Goal: Contribute content: Contribute content

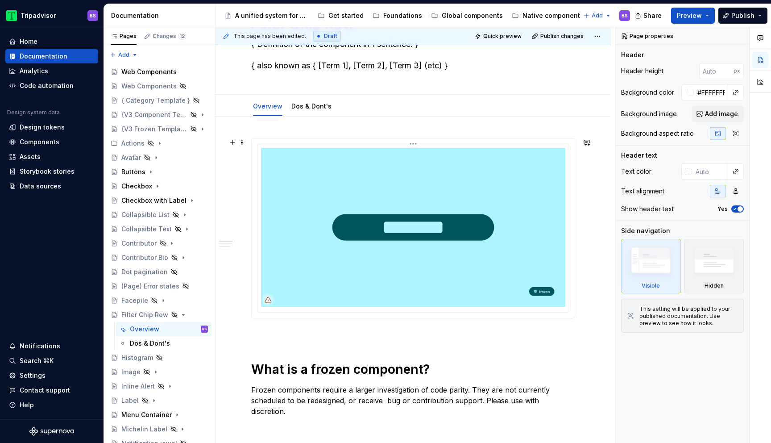
scroll to position [87, 0]
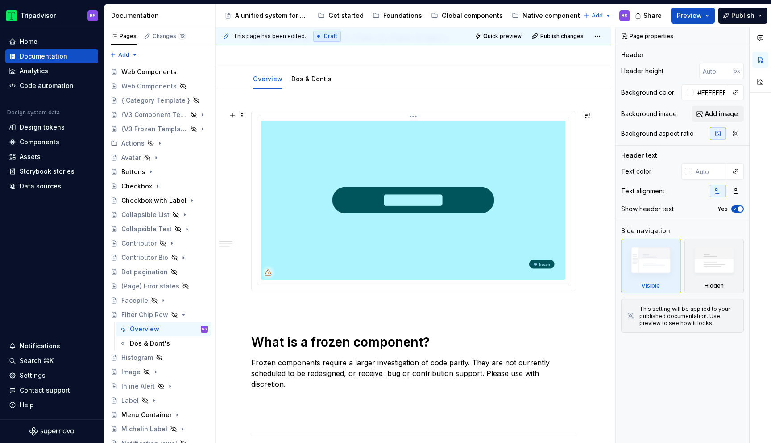
click at [382, 162] on img at bounding box center [413, 199] width 304 height 159
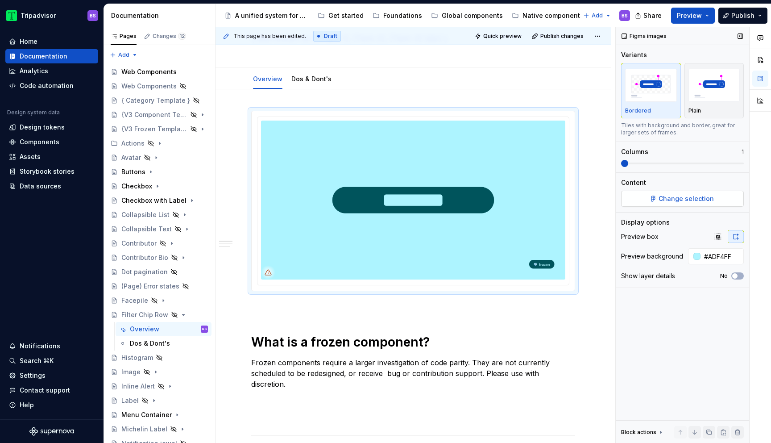
click at [681, 194] on span "Change selection" at bounding box center [686, 198] width 55 height 9
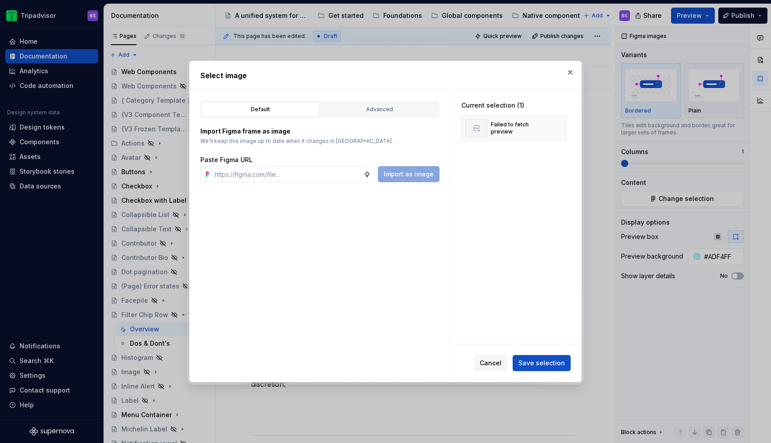
type textarea "*"
type input "[URL][DOMAIN_NAME][DATE]"
type textarea "*"
type input "[URL][DOMAIN_NAME][DATE]"
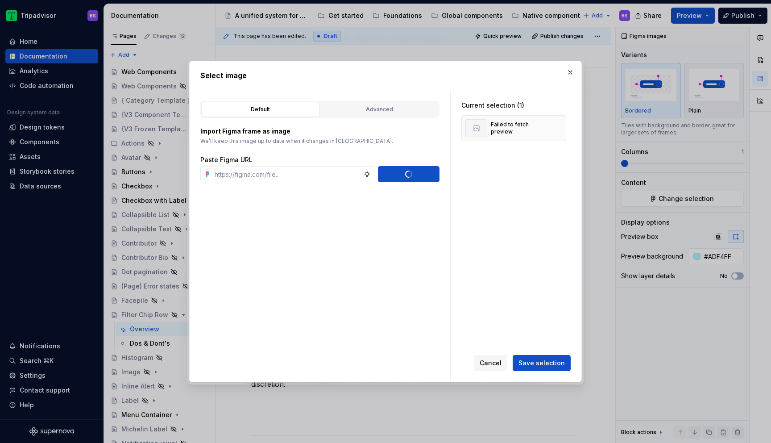
scroll to position [0, 0]
click at [548, 364] on span "Save selection" at bounding box center [542, 362] width 46 height 9
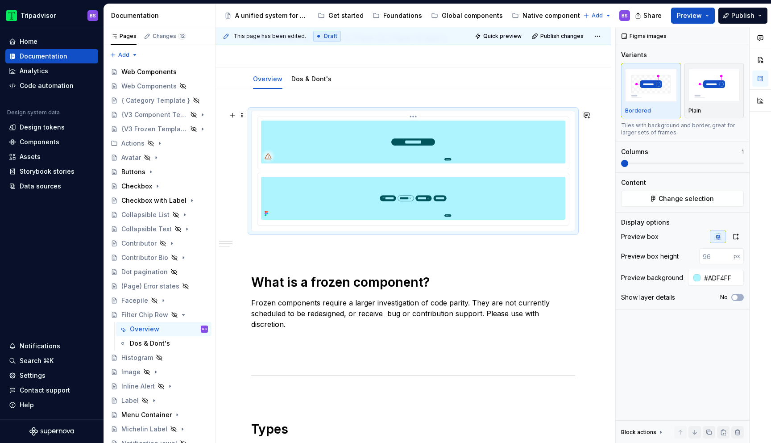
click at [436, 143] on img at bounding box center [413, 141] width 304 height 43
click at [416, 116] on html "Tripadvisor BS Home Documentation Analytics Code automation Design system data …" at bounding box center [385, 221] width 771 height 443
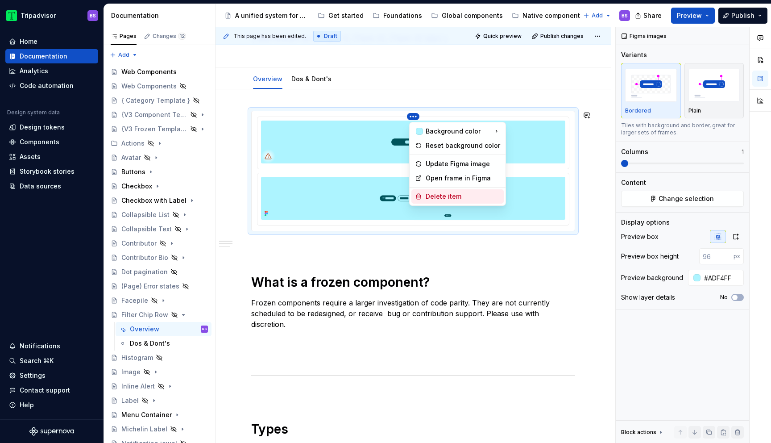
click at [432, 192] on div "Delete item" at bounding box center [463, 196] width 75 height 9
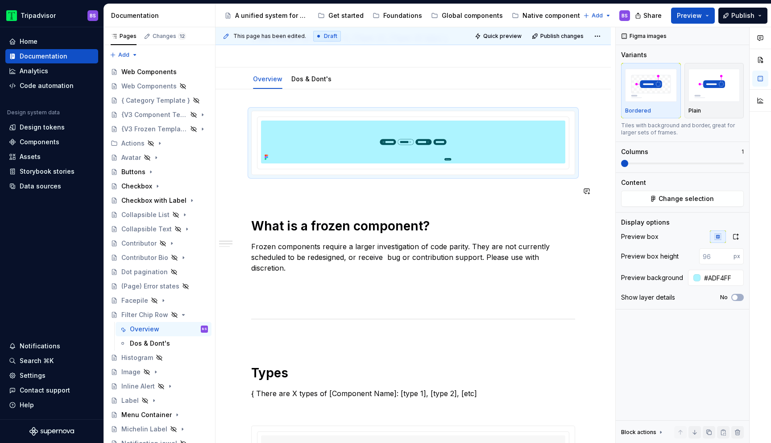
click at [442, 148] on img at bounding box center [413, 141] width 304 height 43
click at [735, 235] on icon "button" at bounding box center [735, 236] width 7 height 7
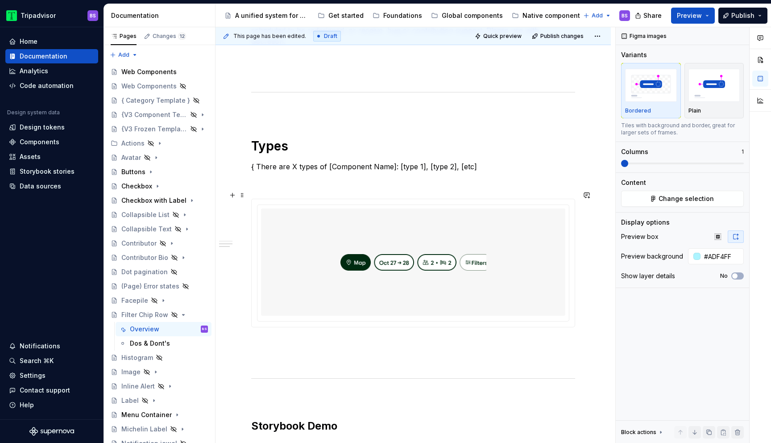
scroll to position [385, 0]
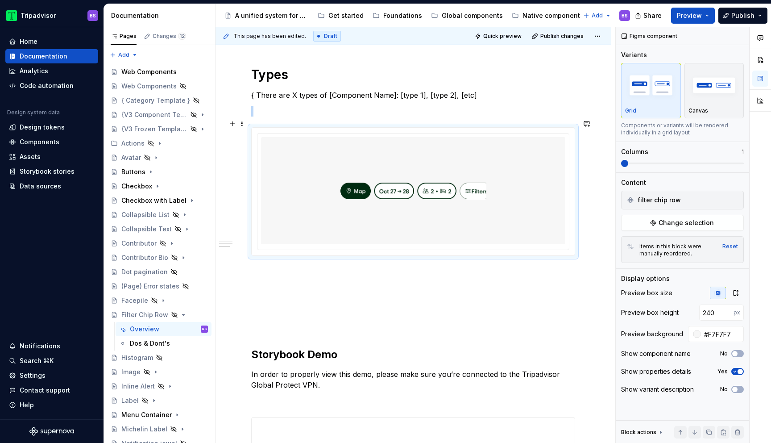
click at [423, 204] on img at bounding box center [414, 191] width 146 height 100
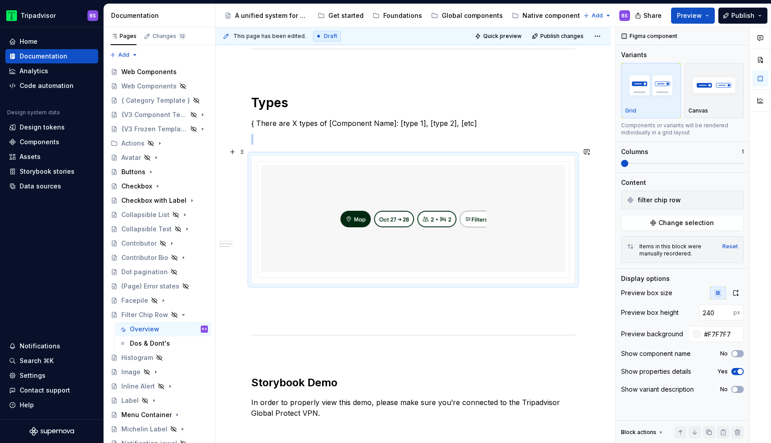
scroll to position [469, 0]
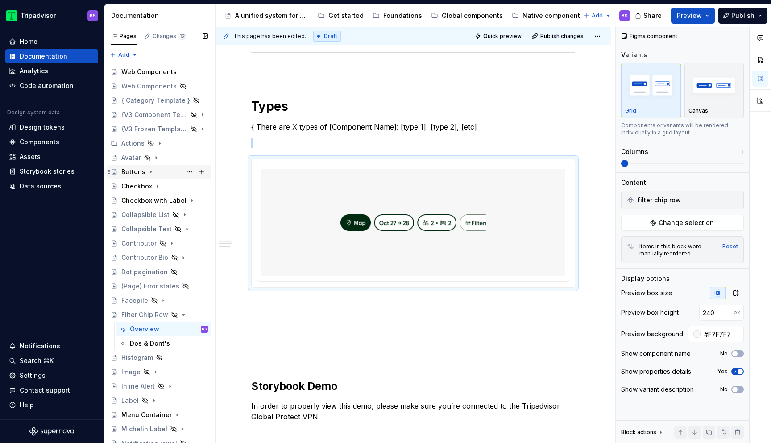
click at [163, 170] on div "Buttons" at bounding box center [164, 172] width 87 height 12
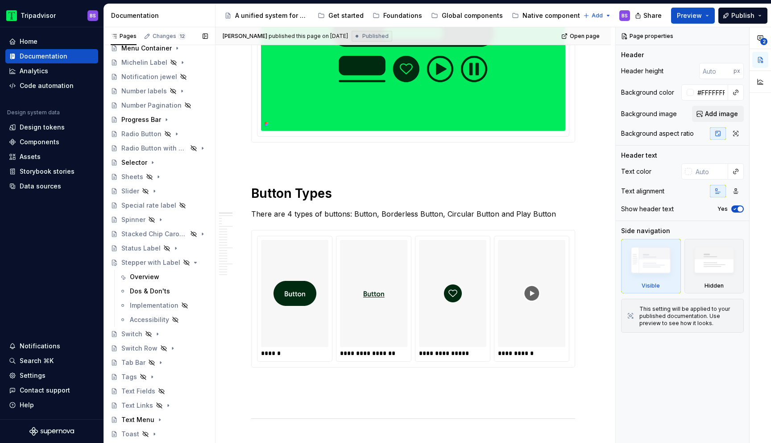
scroll to position [477, 0]
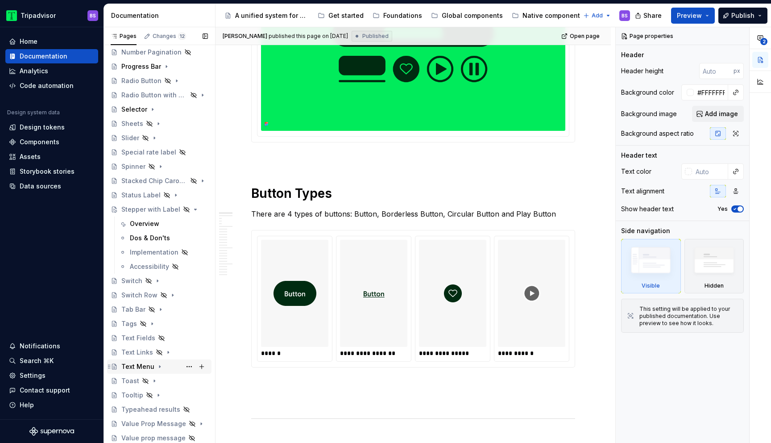
click at [159, 366] on icon "Page tree" at bounding box center [159, 366] width 7 height 7
click at [158, 381] on div "Overview" at bounding box center [144, 380] width 29 height 9
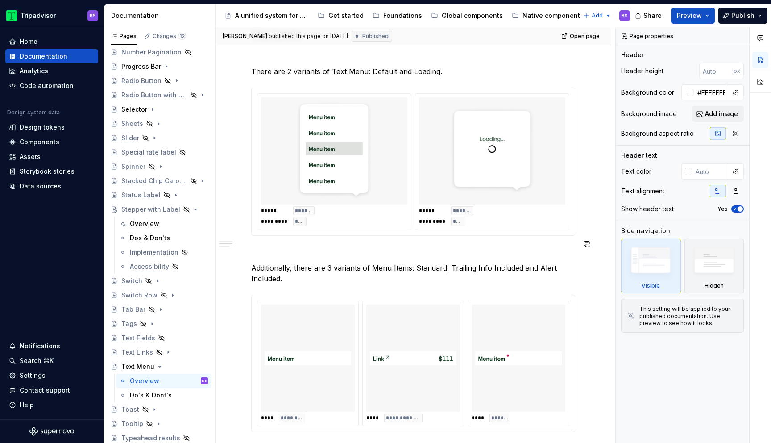
scroll to position [578, 0]
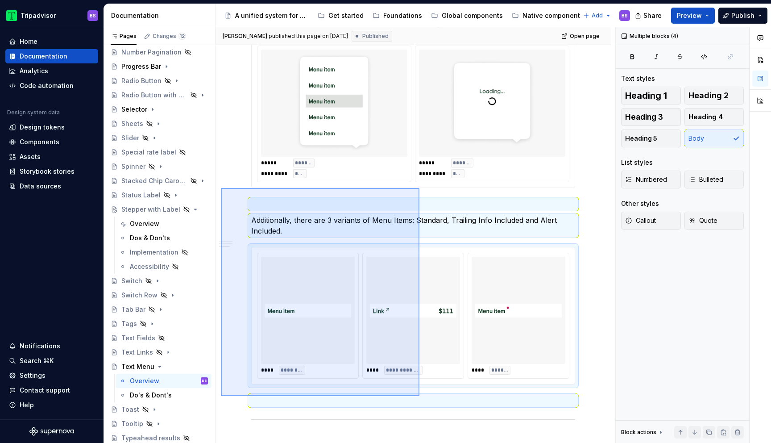
drag, startPoint x: 221, startPoint y: 188, endPoint x: 420, endPoint y: 396, distance: 287.6
click at [420, 396] on div "**********" at bounding box center [416, 235] width 400 height 416
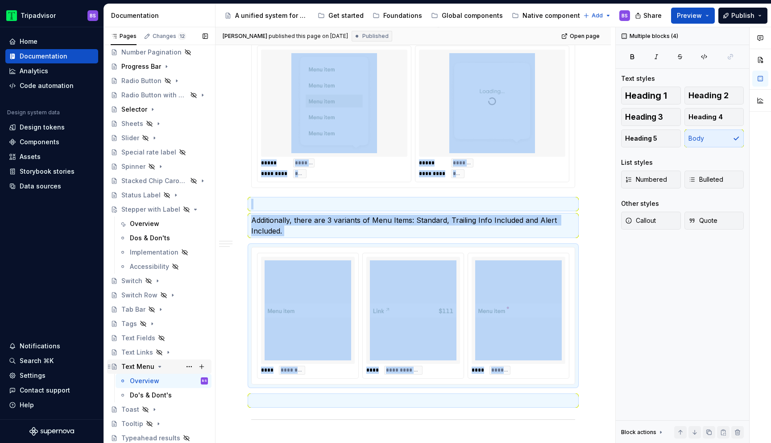
click at [160, 365] on icon "Page tree" at bounding box center [159, 366] width 7 height 7
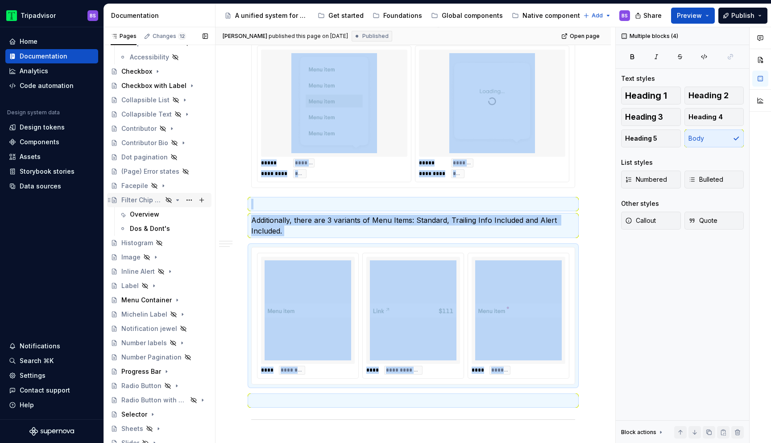
scroll to position [171, 0]
click at [155, 214] on div "Overview" at bounding box center [144, 215] width 29 height 9
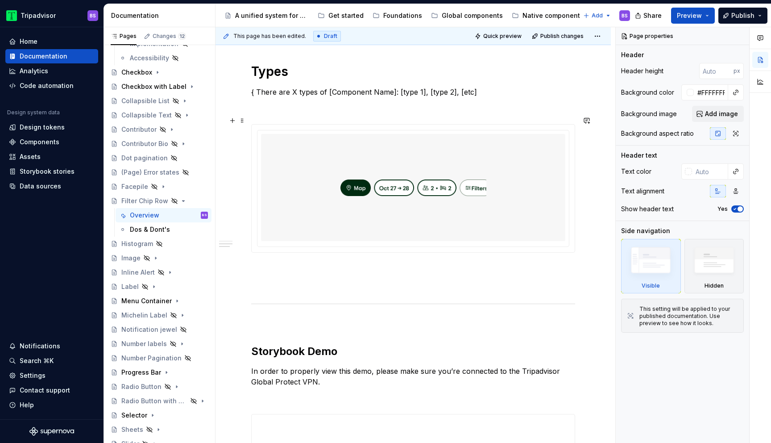
scroll to position [519, 0]
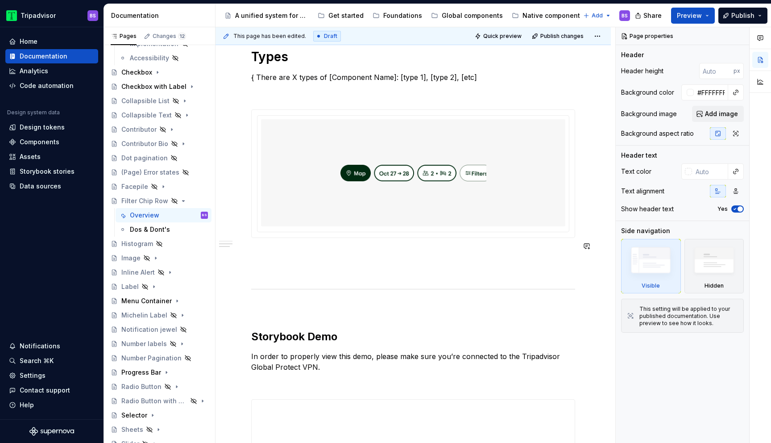
type textarea "*"
click at [333, 251] on div "**********" at bounding box center [413, 376] width 324 height 1394
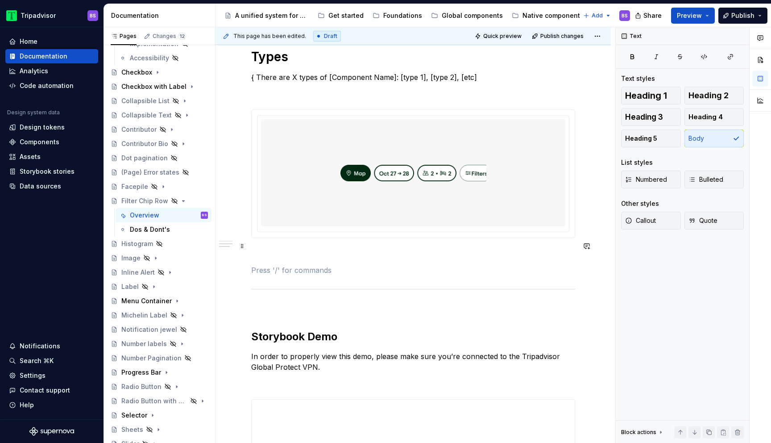
click at [332, 233] on div at bounding box center [413, 173] width 324 height 129
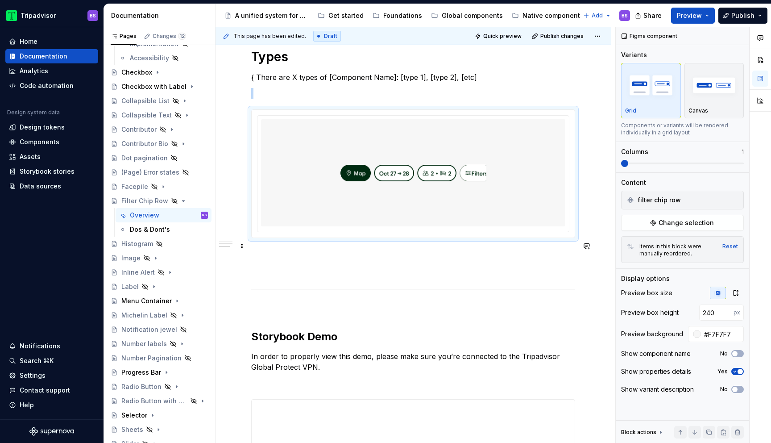
click at [328, 249] on p at bounding box center [413, 254] width 324 height 11
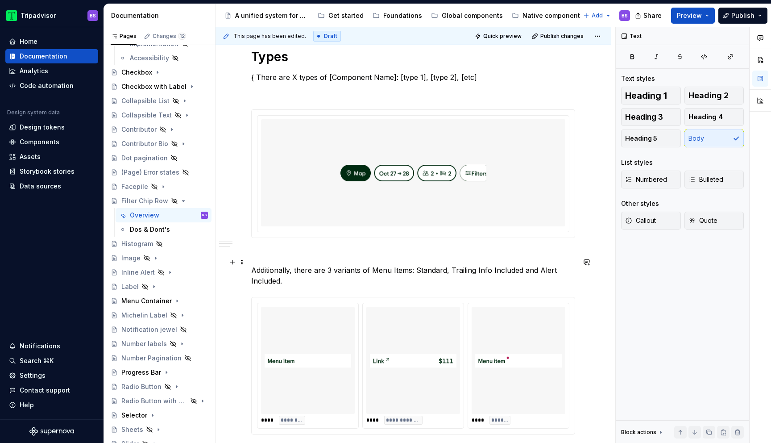
click at [295, 265] on p "Additionally, there are 3 variants of Menu Items: Standard, Trailing Info Inclu…" at bounding box center [413, 275] width 324 height 21
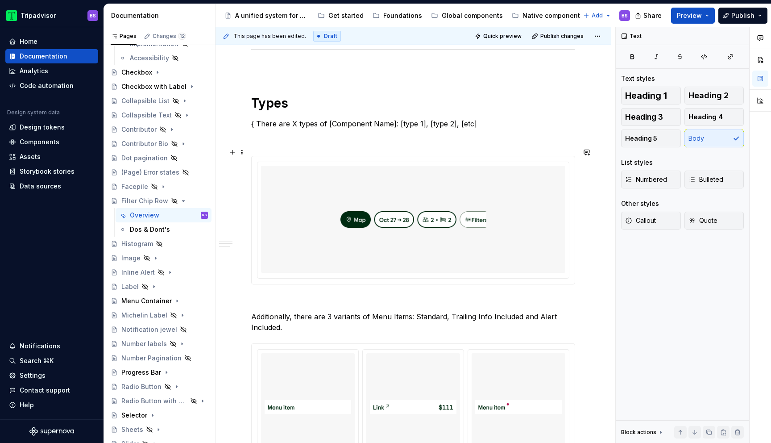
scroll to position [472, 0]
click at [296, 96] on h1 "Types" at bounding box center [413, 104] width 324 height 16
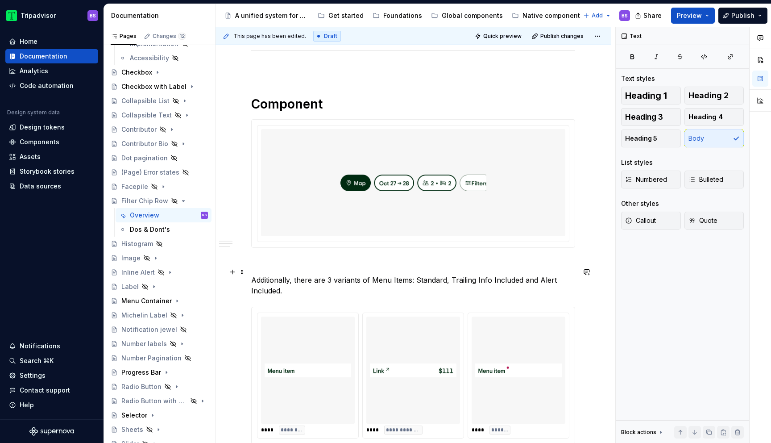
click at [294, 274] on p "Additionally, there are 3 variants of Menu Items: Standard, Trailing Info Inclu…" at bounding box center [413, 284] width 324 height 21
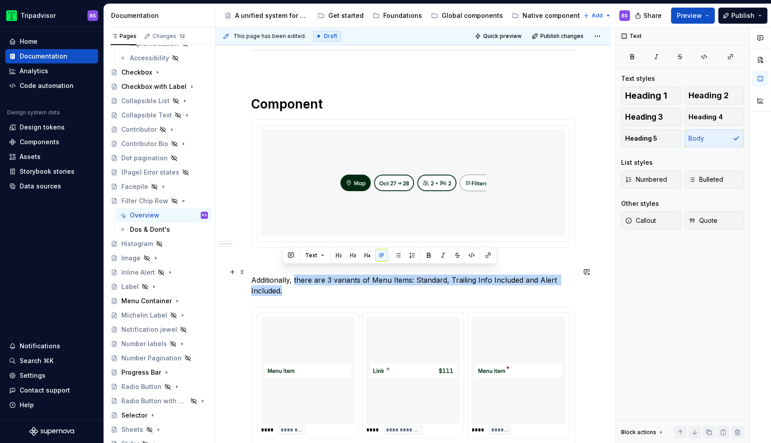
drag, startPoint x: 295, startPoint y: 271, endPoint x: 299, endPoint y: 283, distance: 12.6
click at [299, 283] on p "Additionally, there are 3 variants of Menu Items: Standard, Trailing Info Inclu…" at bounding box center [413, 284] width 324 height 21
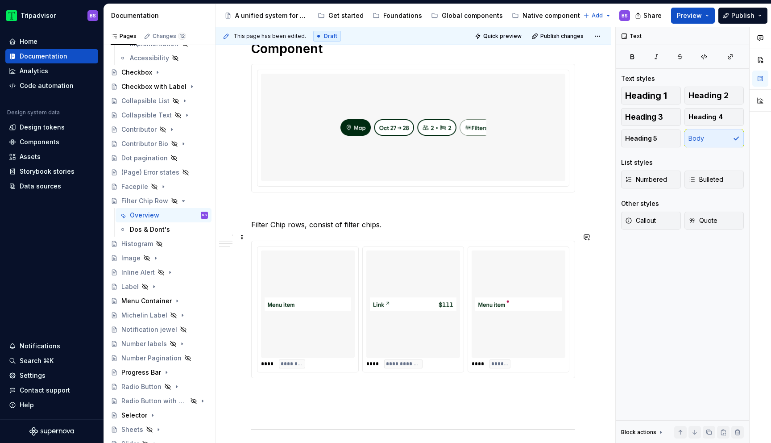
scroll to position [539, 0]
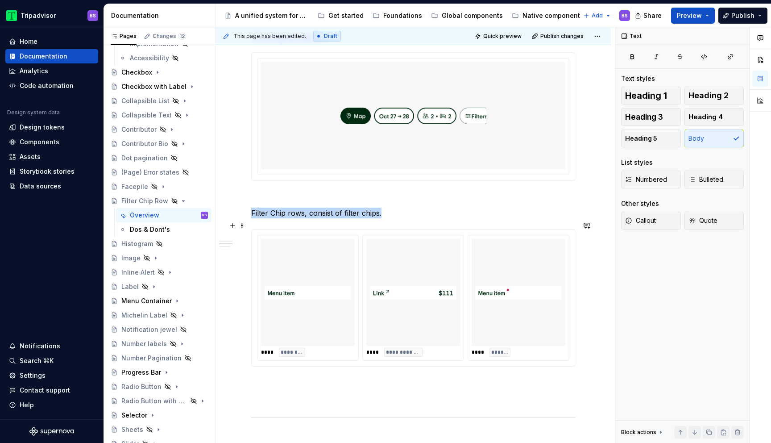
click at [398, 349] on span "**********" at bounding box center [403, 352] width 34 height 7
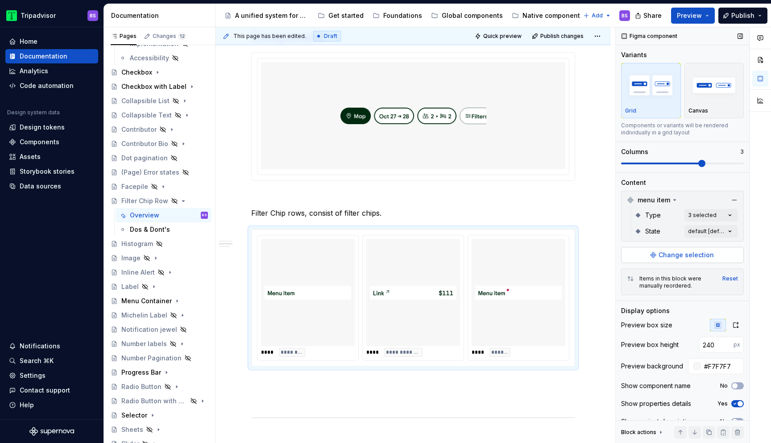
click at [683, 262] on button "Change selection" at bounding box center [682, 255] width 123 height 16
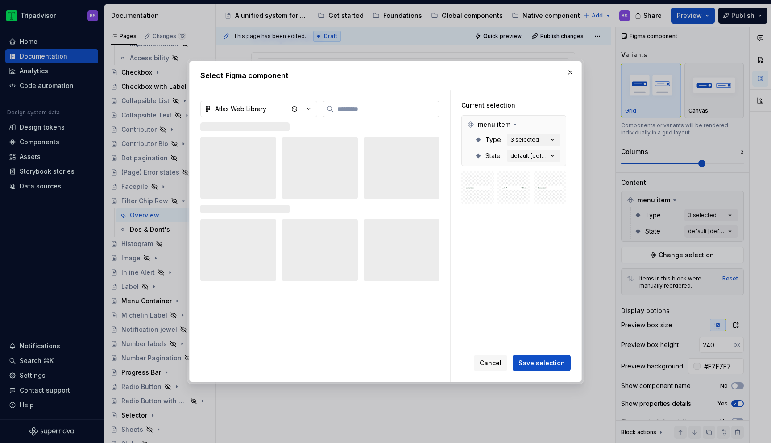
type textarea "*"
click at [361, 109] on input "search" at bounding box center [386, 108] width 105 height 9
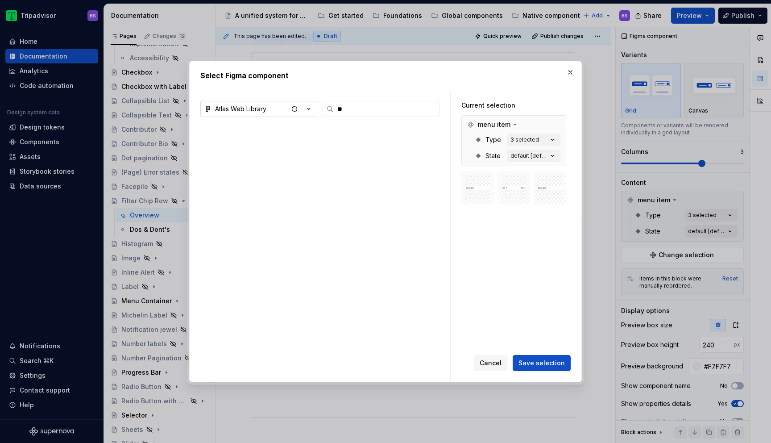
click at [308, 107] on icon "button" at bounding box center [308, 108] width 9 height 9
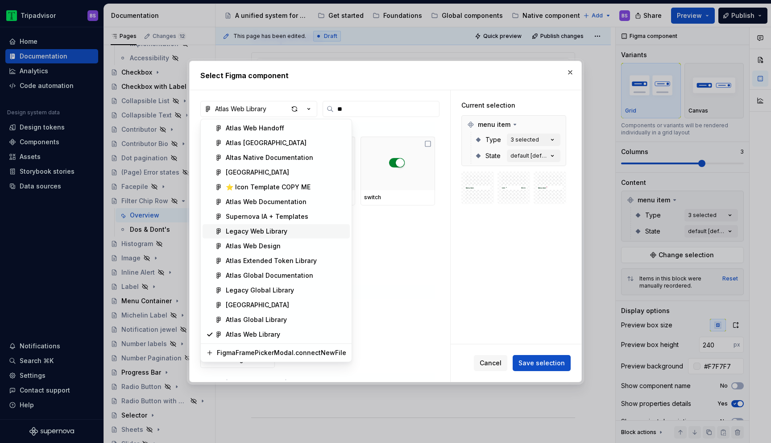
click at [298, 232] on div "Legacy Web Library" at bounding box center [286, 231] width 120 height 9
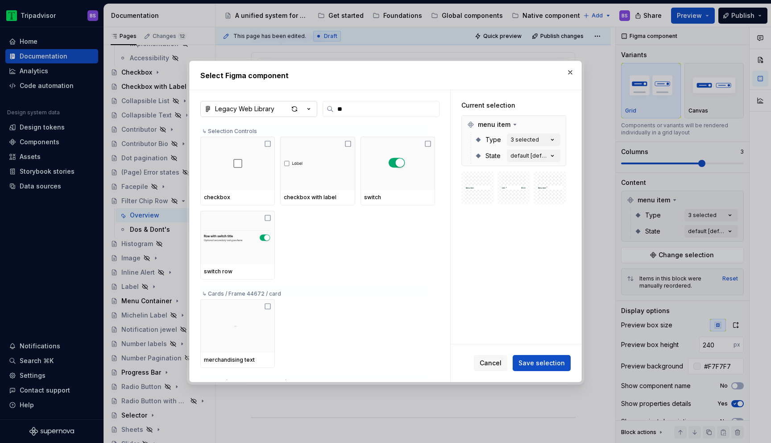
click at [311, 106] on icon "button" at bounding box center [308, 108] width 9 height 9
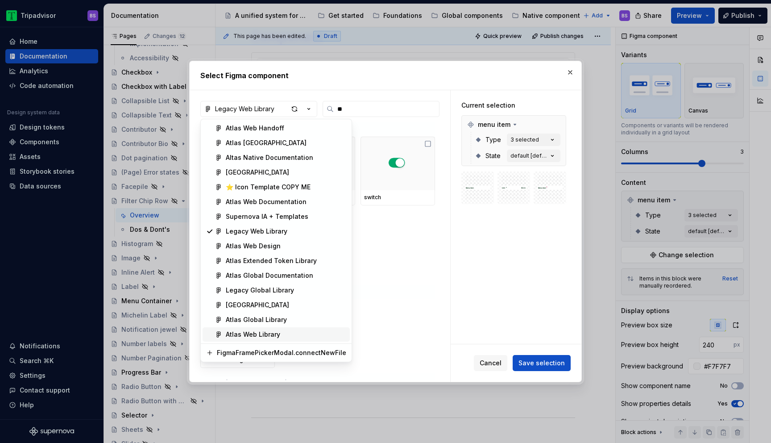
click at [294, 332] on div "Atlas Web Library" at bounding box center [286, 334] width 120 height 9
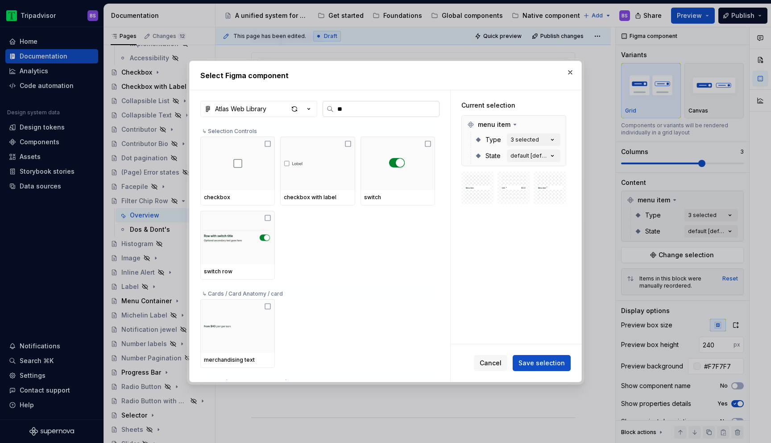
click at [353, 111] on input "**" at bounding box center [386, 108] width 105 height 9
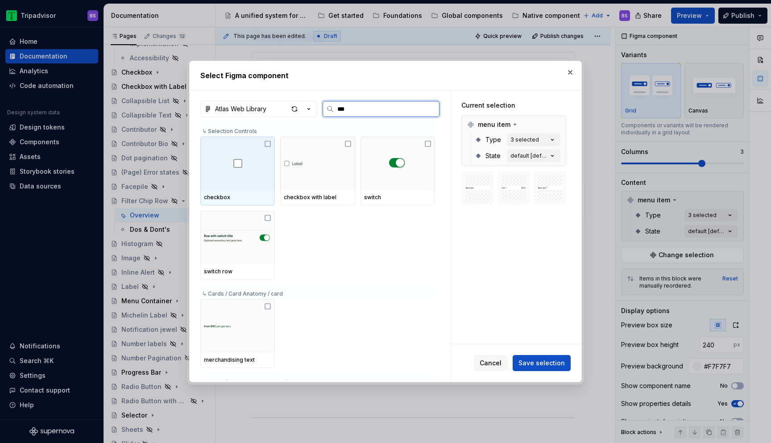
type input "****"
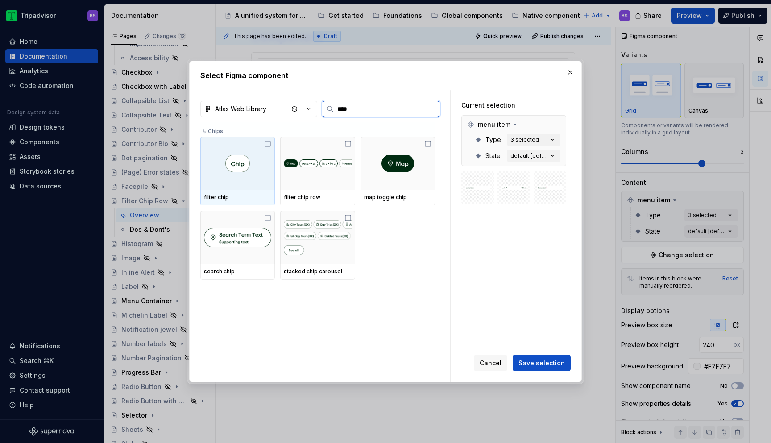
click at [259, 177] on div at bounding box center [237, 164] width 75 height 54
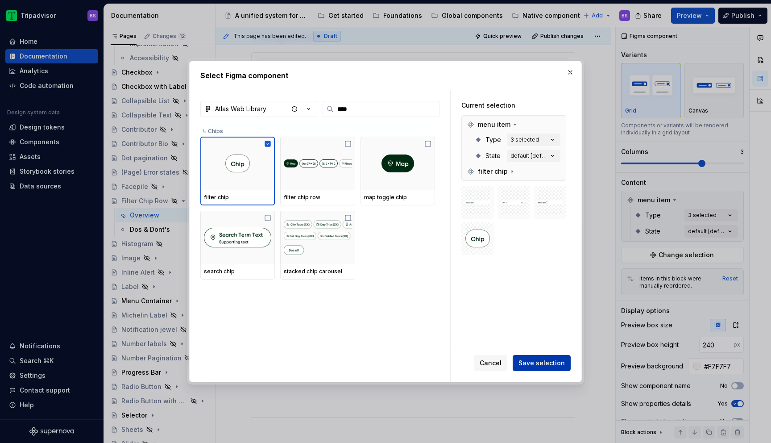
click at [527, 362] on span "Save selection" at bounding box center [542, 362] width 46 height 9
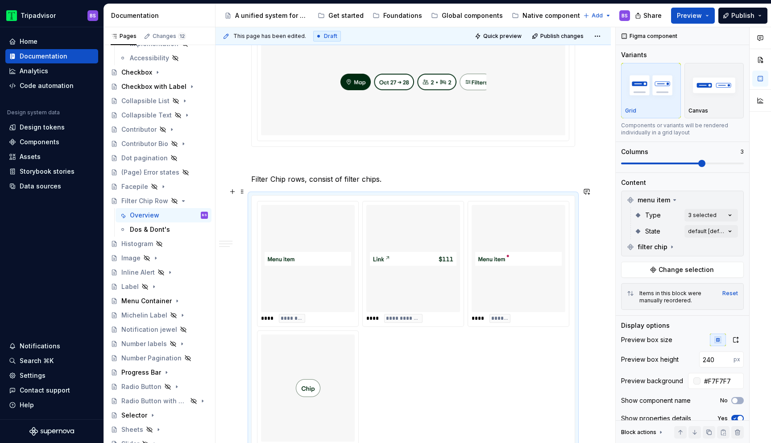
scroll to position [578, 0]
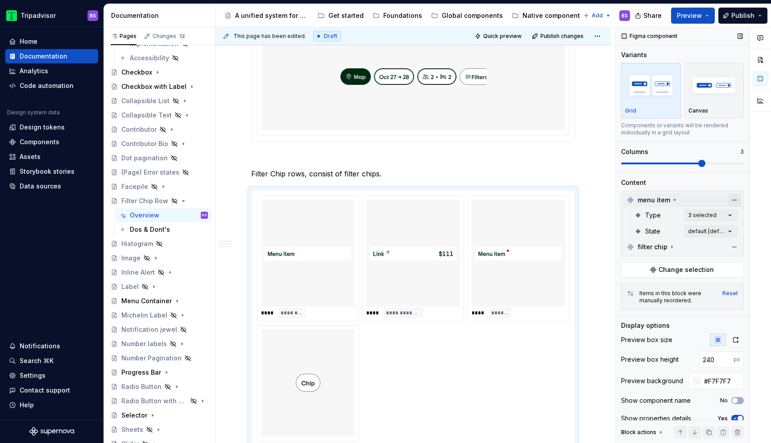
click at [734, 199] on button "button" at bounding box center [734, 200] width 12 height 12
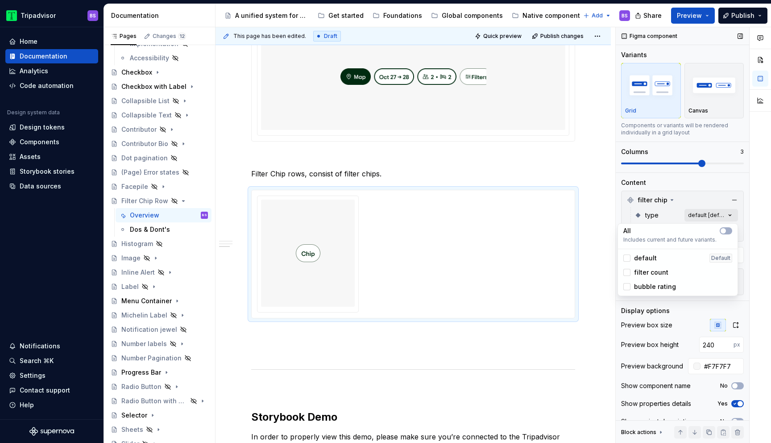
click at [725, 213] on div "Comments Open comments No comments yet Select ‘Comment’ from the block context …" at bounding box center [693, 235] width 155 height 416
click at [660, 258] on div "default Default" at bounding box center [677, 257] width 109 height 9
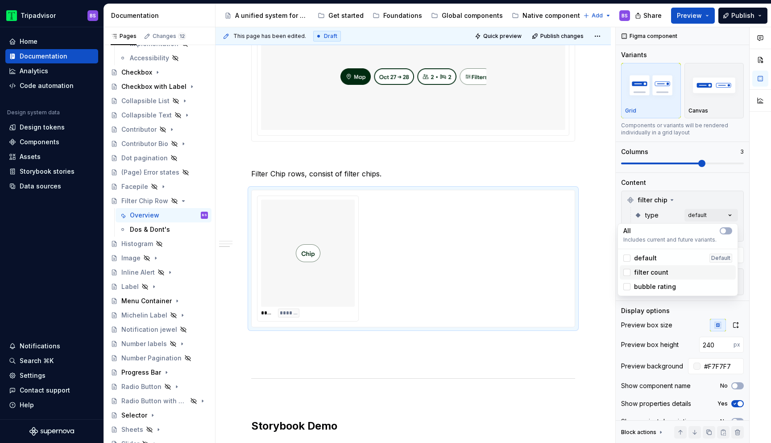
click at [660, 272] on span "filter count" at bounding box center [651, 272] width 34 height 9
click at [660, 284] on span "bubble rating" at bounding box center [655, 286] width 42 height 9
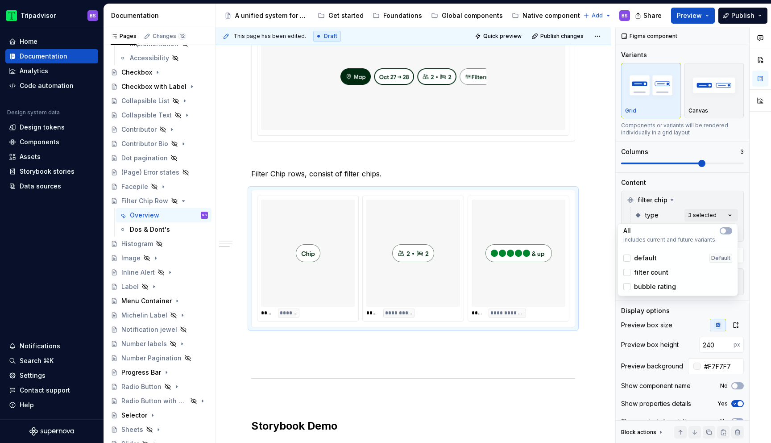
click at [706, 196] on div "Comments Open comments No comments yet Select ‘Comment’ from the block context …" at bounding box center [693, 235] width 155 height 416
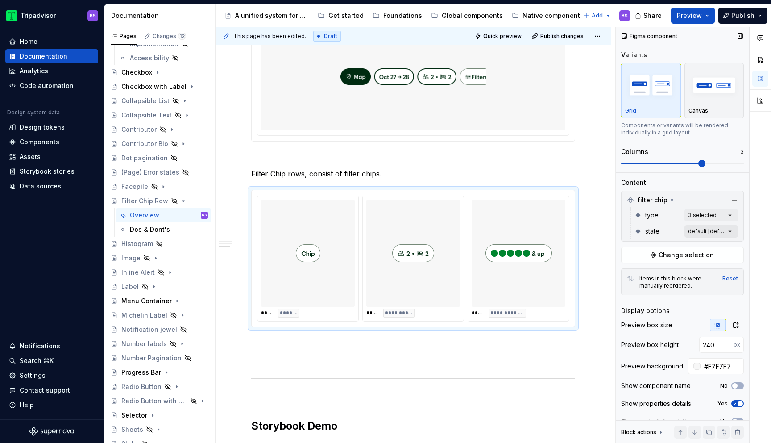
click at [702, 232] on div "Comments Open comments No comments yet Select ‘Comment’ from the block context …" at bounding box center [693, 235] width 155 height 416
click at [702, 199] on div "Comments Open comments No comments yet Select ‘Comment’ from the block context …" at bounding box center [693, 235] width 155 height 416
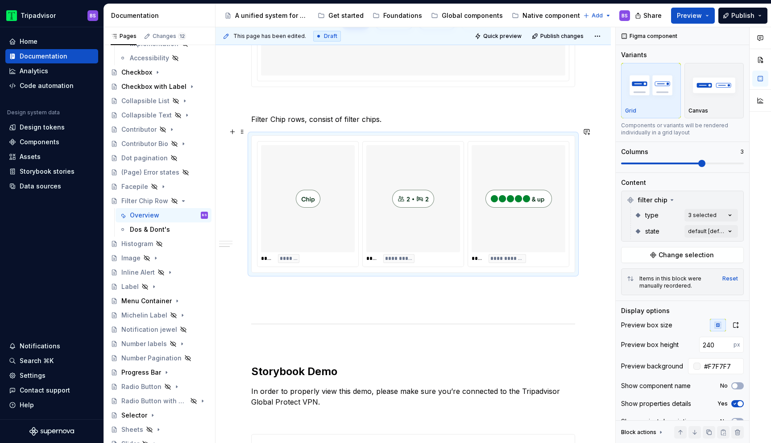
scroll to position [640, 0]
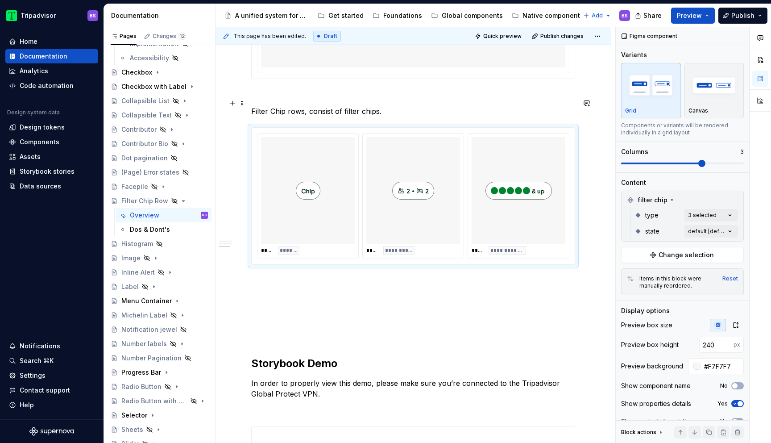
click at [381, 106] on p "Filter Chip rows, consist of filter chips." at bounding box center [413, 111] width 324 height 11
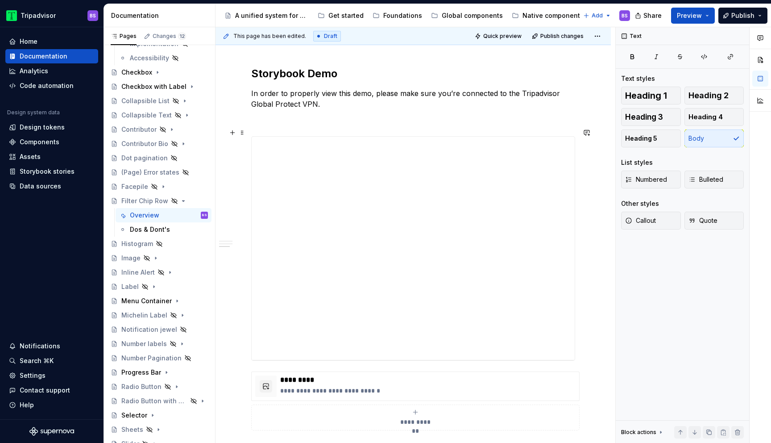
scroll to position [968, 0]
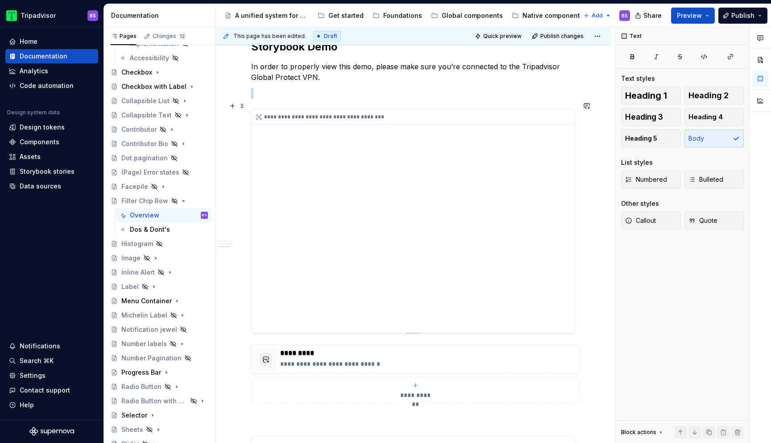
click at [464, 194] on div "**********" at bounding box center [413, 221] width 323 height 223
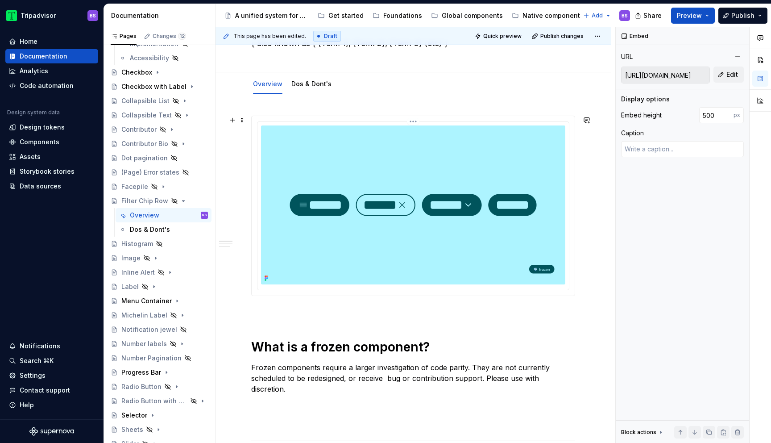
scroll to position [58, 0]
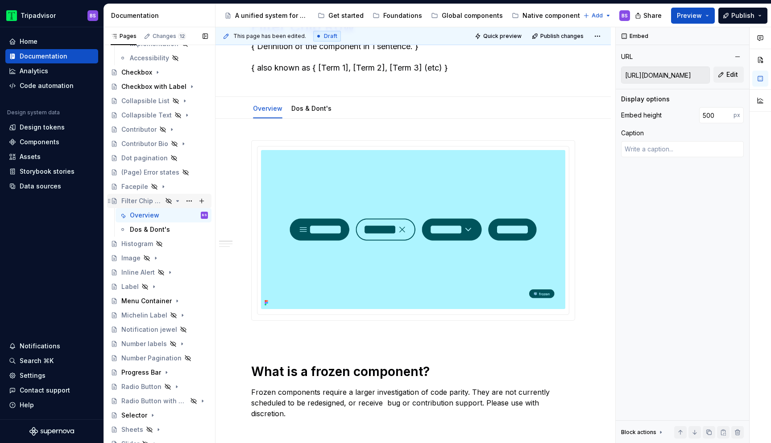
click at [178, 201] on icon "Page tree" at bounding box center [178, 200] width 2 height 1
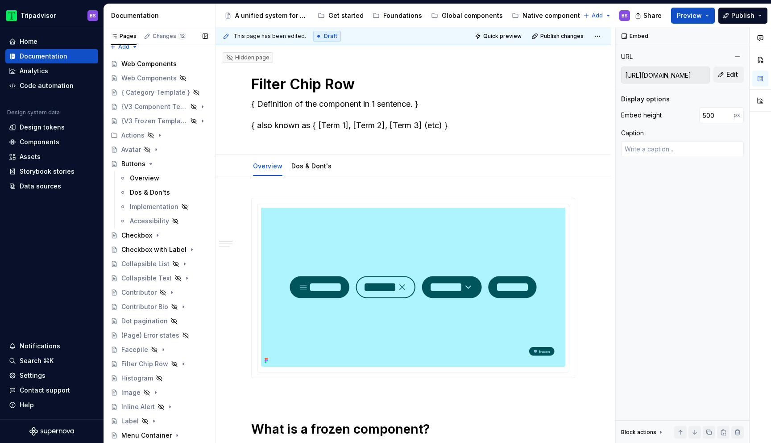
scroll to position [0, 0]
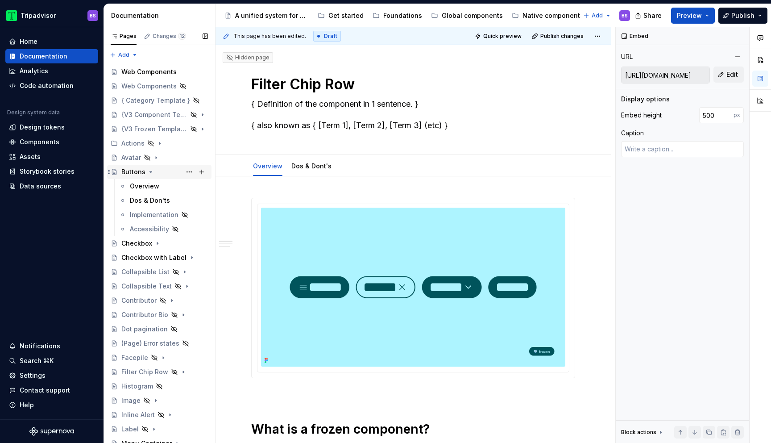
click at [150, 172] on icon "Page tree" at bounding box center [150, 171] width 7 height 7
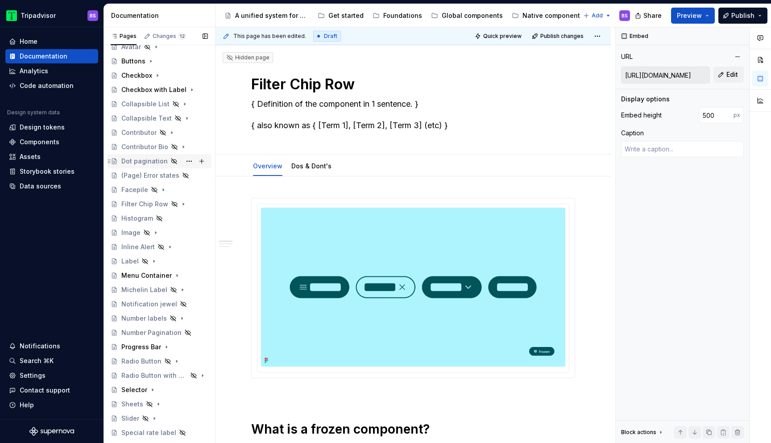
scroll to position [199, 0]
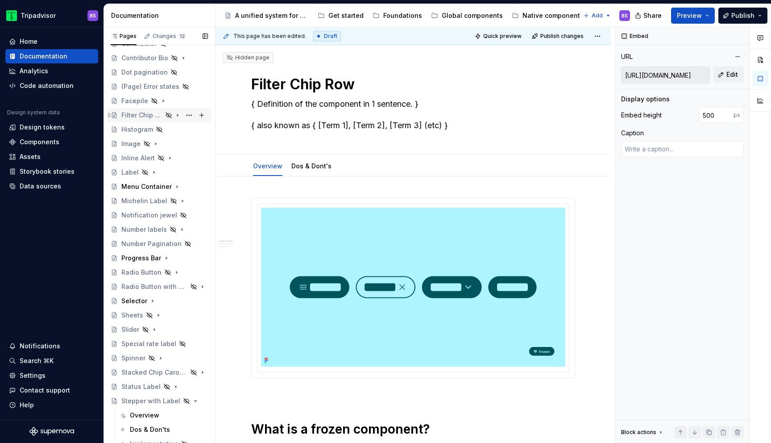
click at [179, 114] on icon "Page tree" at bounding box center [177, 115] width 7 height 7
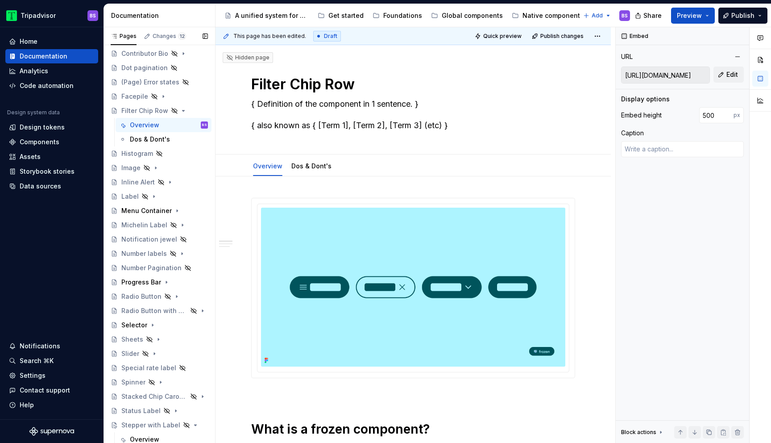
scroll to position [201, 0]
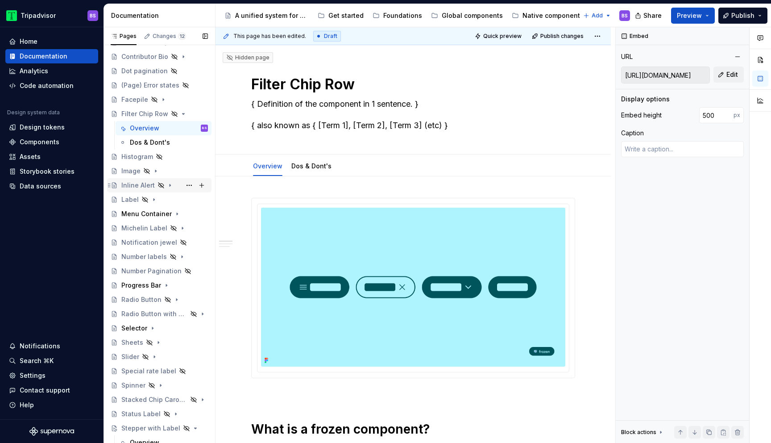
click at [171, 186] on icon "Page tree" at bounding box center [169, 185] width 7 height 7
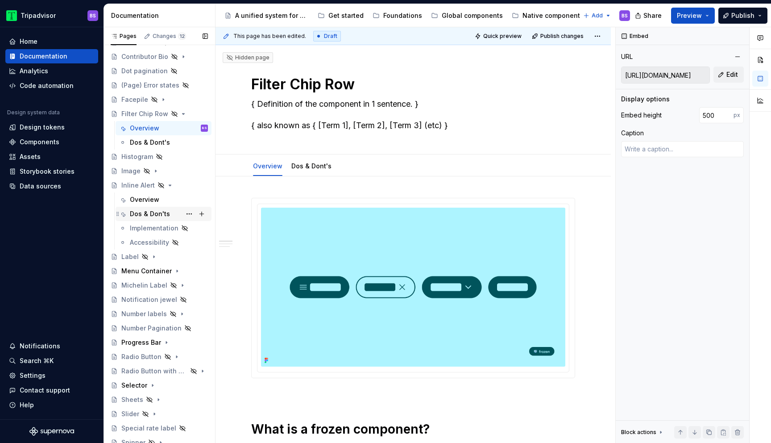
click at [163, 214] on div "Dos & Don'ts" at bounding box center [150, 213] width 40 height 9
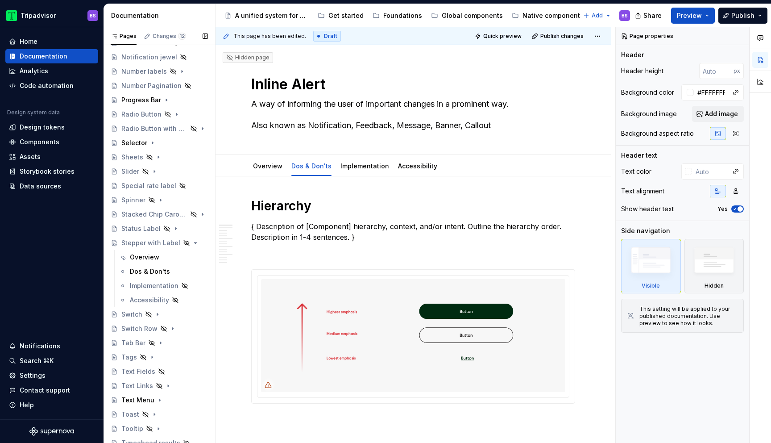
scroll to position [477, 0]
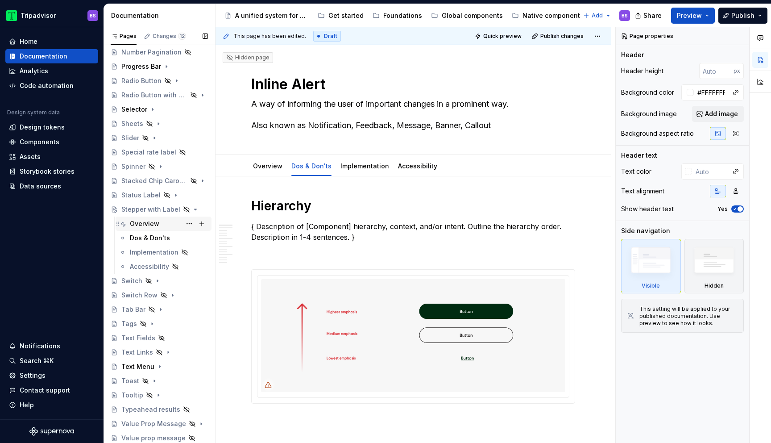
click at [154, 224] on div "Overview" at bounding box center [144, 223] width 29 height 9
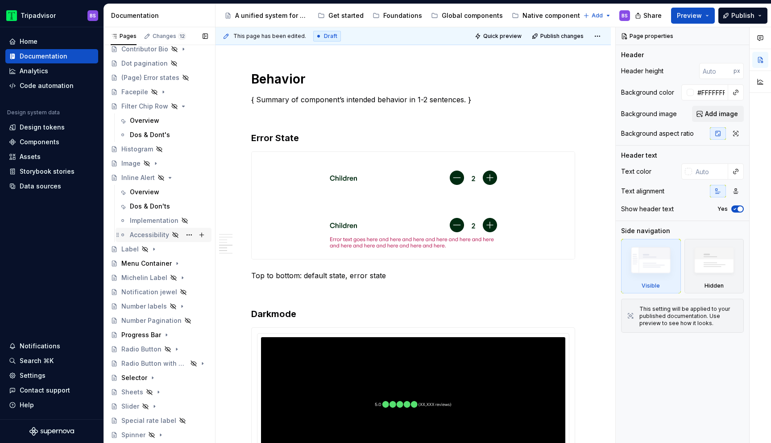
scroll to position [180, 0]
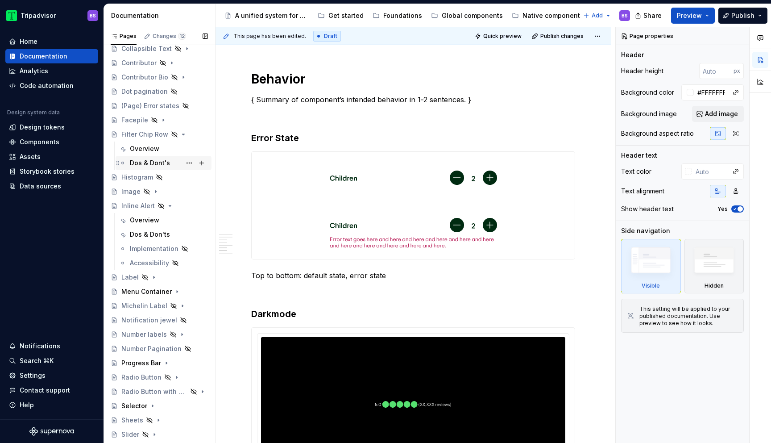
click at [156, 161] on div "Dos & Dont's" at bounding box center [150, 162] width 40 height 9
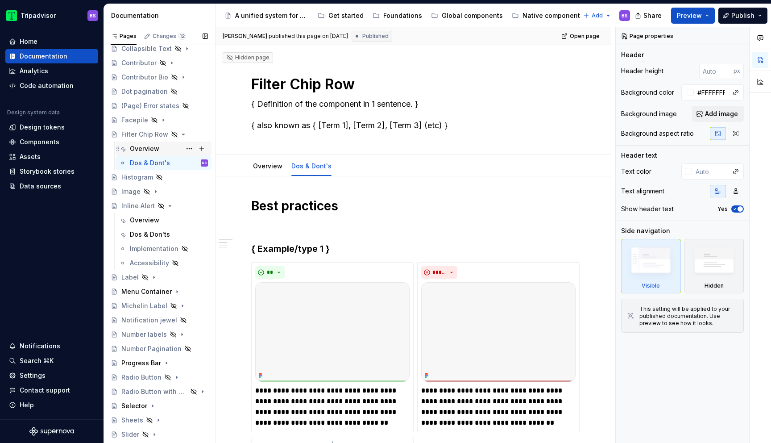
click at [143, 144] on div "Overview" at bounding box center [169, 148] width 78 height 12
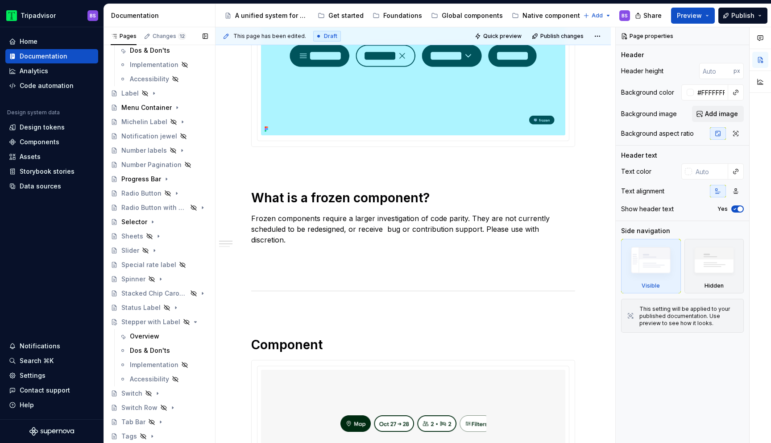
scroll to position [358, 0]
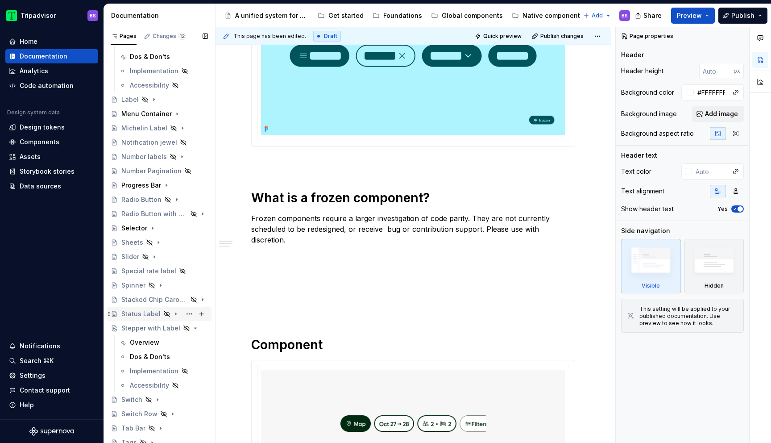
click at [144, 316] on div "Status Label" at bounding box center [140, 313] width 39 height 9
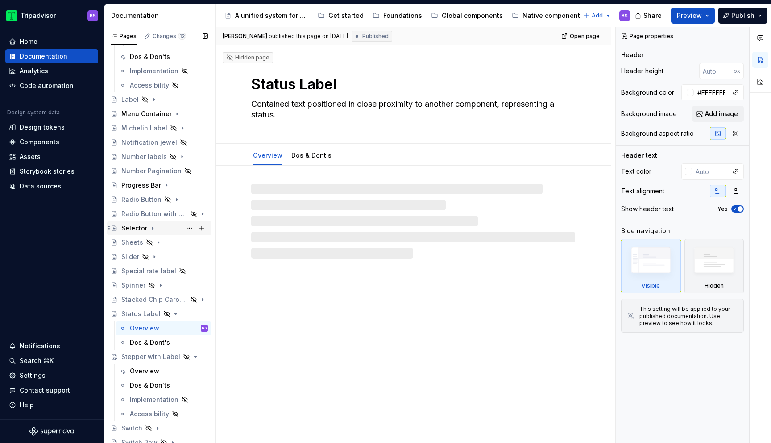
click at [141, 229] on div "Selector" at bounding box center [134, 228] width 26 height 9
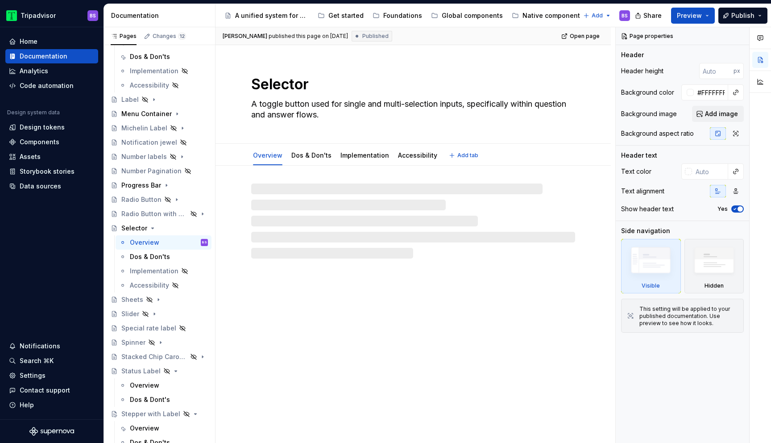
click at [291, 103] on textarea "A toggle button used for single and multi-selection inputs, specifically within…" at bounding box center [411, 109] width 324 height 25
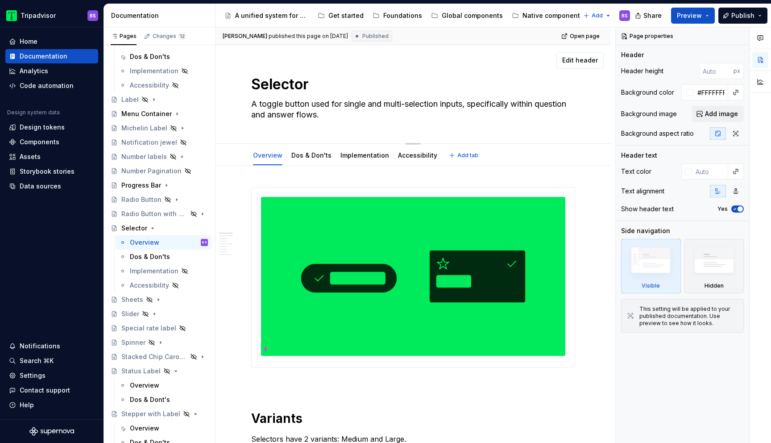
click at [341, 83] on textarea "Selector" at bounding box center [411, 84] width 324 height 21
click at [154, 227] on icon "Page tree" at bounding box center [152, 227] width 7 height 7
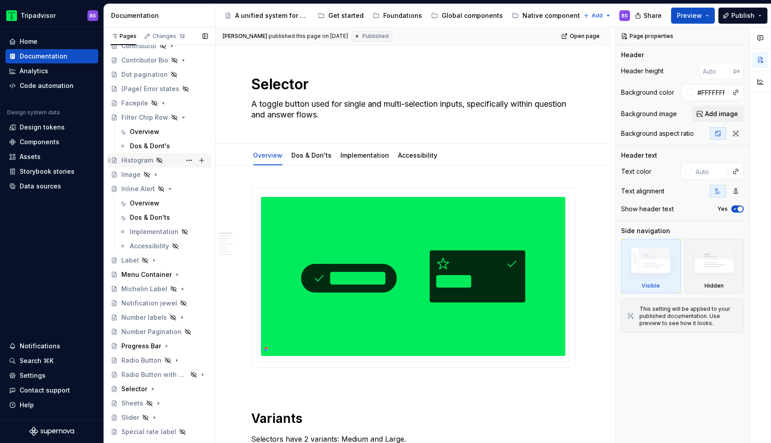
scroll to position [185, 0]
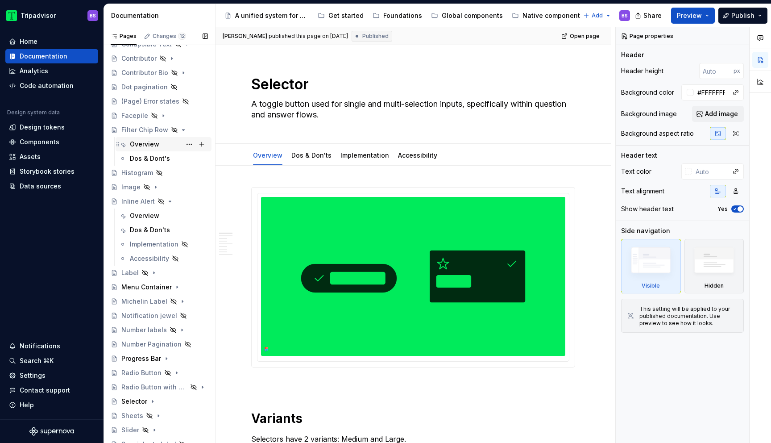
click at [154, 142] on div "Overview" at bounding box center [144, 144] width 29 height 9
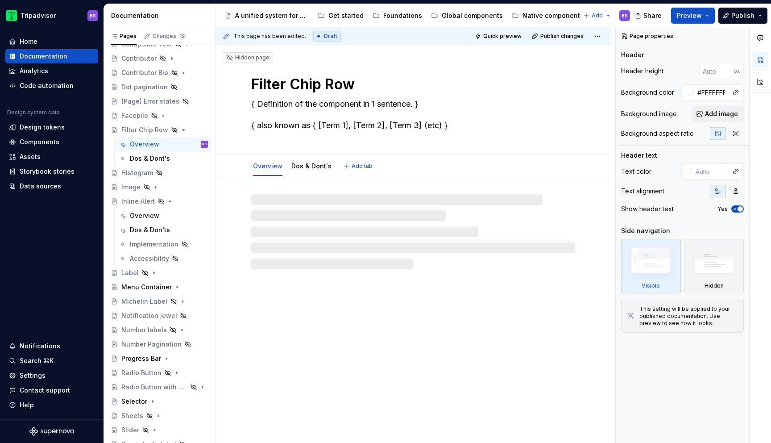
click at [339, 105] on textarea "{ Definition of the component in 1 sentence. } { also known as { [Term 1], [Ter…" at bounding box center [411, 115] width 324 height 36
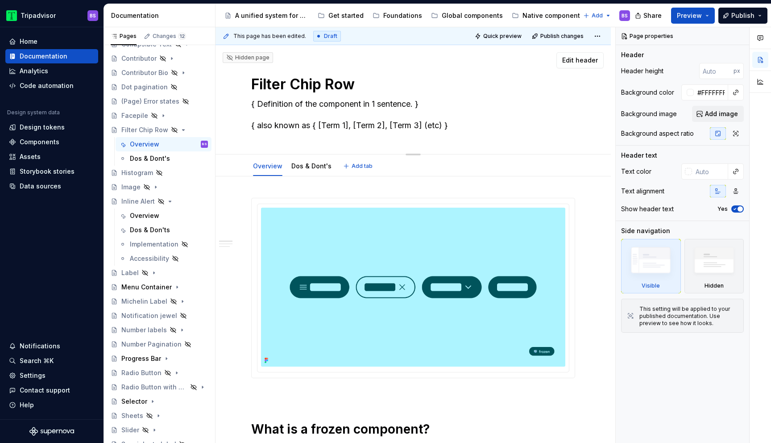
click at [339, 105] on textarea "{ Definition of the component in 1 sentence. } { also known as { [Term 1], [Ter…" at bounding box center [411, 115] width 324 height 36
paste textarea "A toggle button used for single and multi-selection inputs, specifically within…"
type textarea "*"
type textarea "A toggle button used for single and multi-selection inputs, specifically within…"
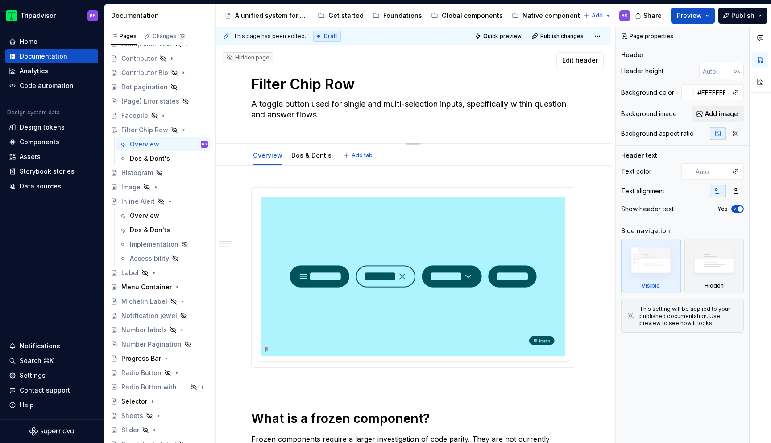
click at [468, 105] on textarea "A toggle button used for single and multi-selection inputs, specifically within…" at bounding box center [411, 109] width 324 height 25
type textarea "*"
type textarea "A toggle button used for single and multi-selection inputs., specifically withi…"
type textarea "*"
type textarea "A toggle button used for single and multi-selection inputs."
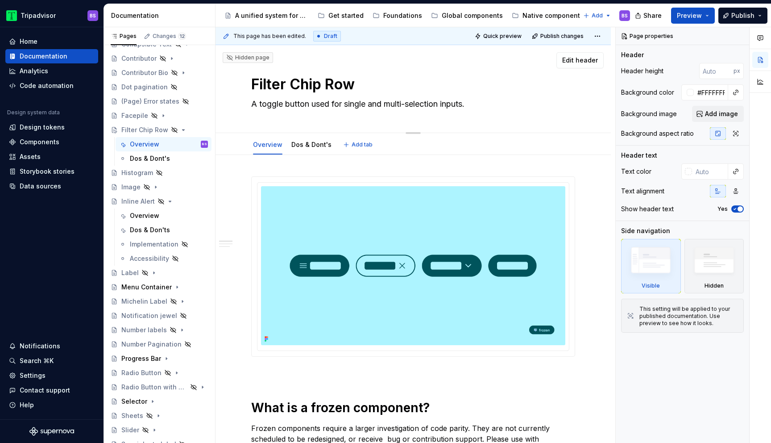
click at [259, 104] on textarea "A toggle button used for single and multi-selection inputs." at bounding box center [411, 104] width 324 height 14
type textarea "*"
type textarea "A rtoggle button used for single and multi-selection inputs."
type textarea "*"
type textarea "A rotoggle button used for single and multi-selection inputs."
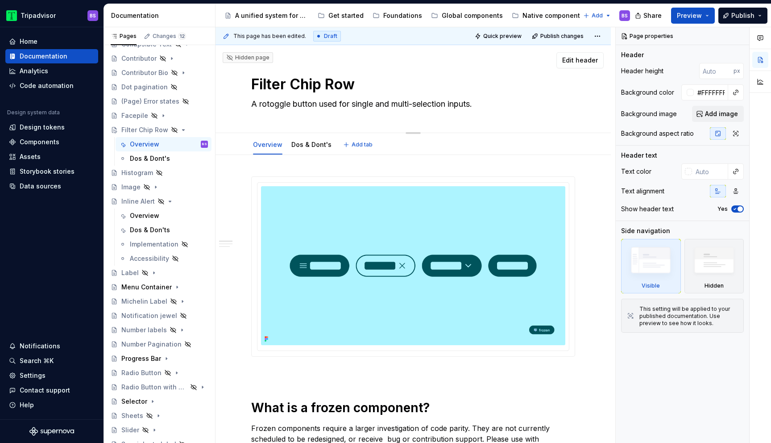
type textarea "*"
type textarea "A rowtoggle button used for single and multi-selection inputs."
type textarea "*"
type textarea "A row toggle button used for single and multi-selection inputs."
type textarea "*"
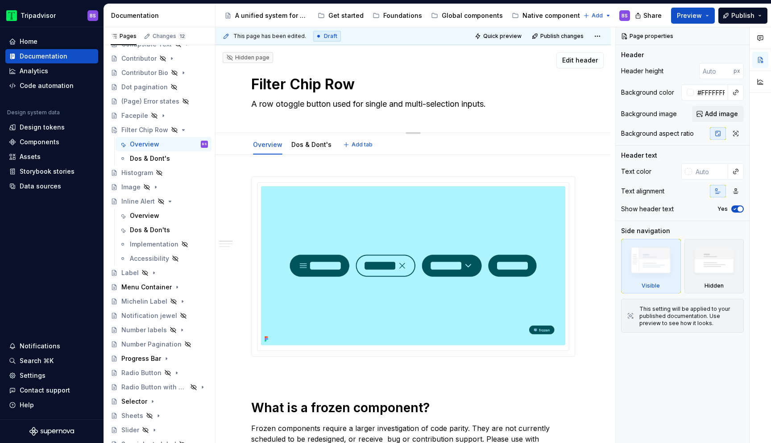
type textarea "A row oftoggle button used for single and multi-selection inputs."
type textarea "*"
type textarea "A row of toggle button used for single and multi-selection inputs."
type textarea "*"
type textarea "A row of togglea button used for single and multi-selection inputs."
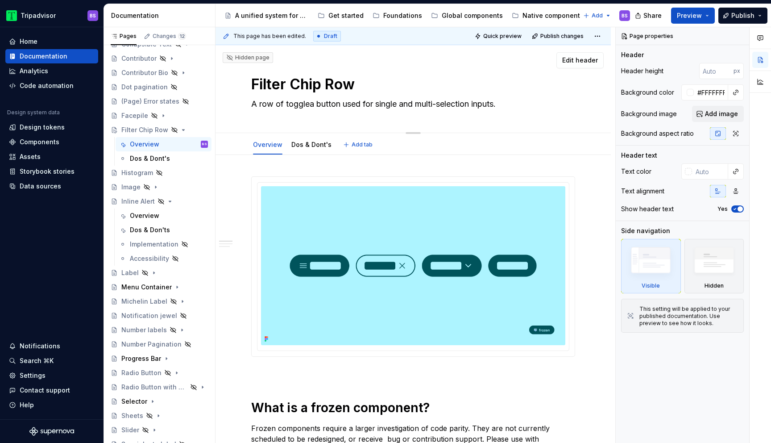
type textarea "*"
type textarea "A row of toggleab button used for single and multi-selection inputs."
type textarea "*"
type textarea "A row of toggleabl button used for single and multi-selection inputs."
type textarea "*"
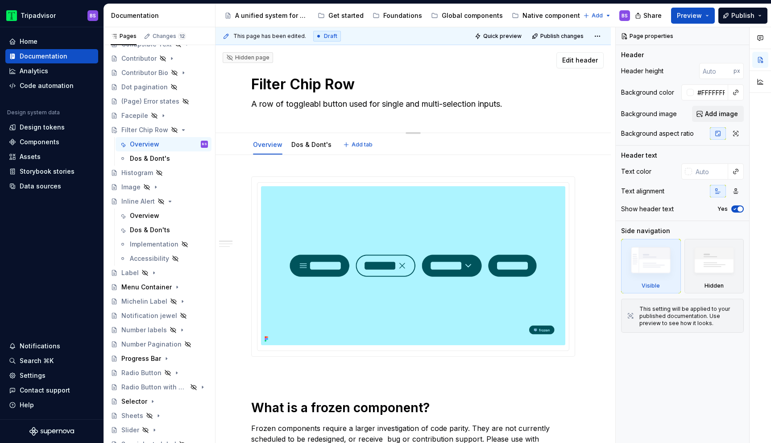
type textarea "A row of toggleable button used for single and multi-selection inputs."
type textarea "*"
type textarea "A row of toggleable c used for single and multi-selection inputs."
type textarea "*"
type textarea "A row of toggleable chi used for single and multi-selection inputs."
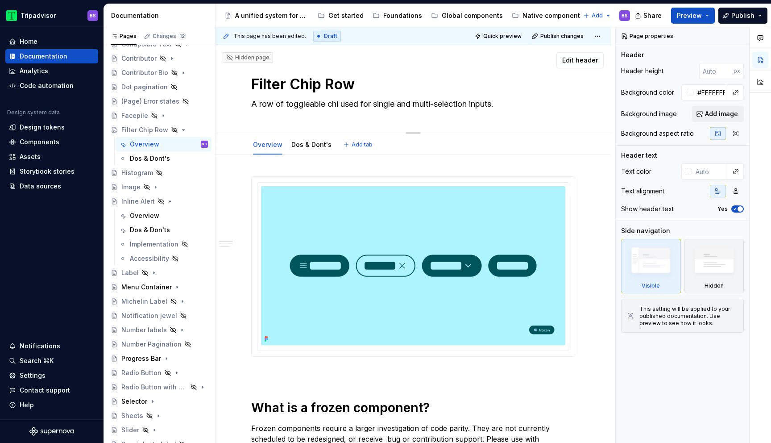
type textarea "*"
type textarea "A row of toggleable chip used for single and multi-selection inputs."
type textarea "*"
type textarea "A row of toggleable chips used for single and multi-selection inputs."
type textarea "*"
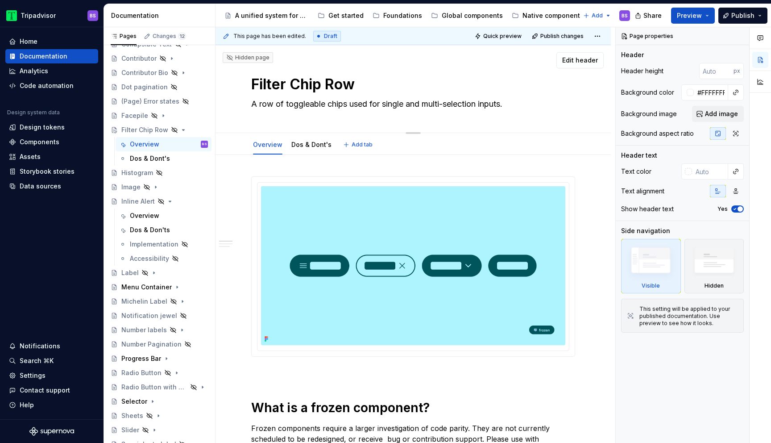
type textarea "A row of toggleable chips, used for single and multi-selection inputs."
click at [309, 106] on textarea "A row of toggleable chips, used for single and multi-selection inputs." at bounding box center [411, 104] width 324 height 14
type textarea "*"
type textarea "A row of toggle-able chips, used for single and multi-selection inputs."
click at [332, 105] on textarea "A row of toggle-able chips, used for single and multi-selection inputs." at bounding box center [411, 104] width 324 height 14
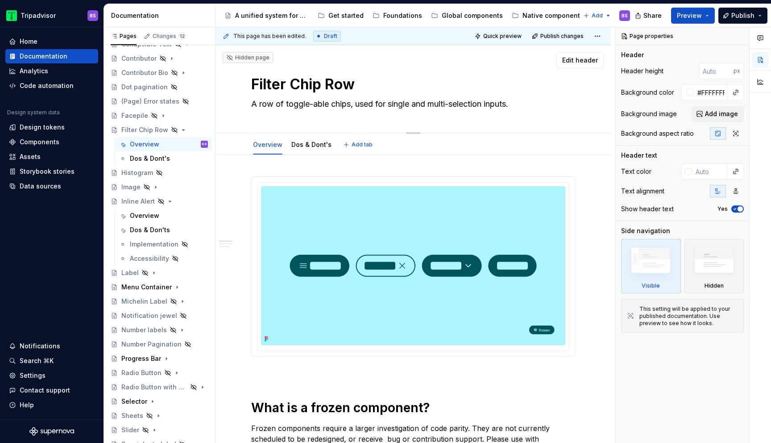
type textarea "*"
type textarea "A row of chips, used for single and multi-selection inputs."
type textarea "*"
type textarea "A row of chips single and multi-selection inputs."
type textarea "*"
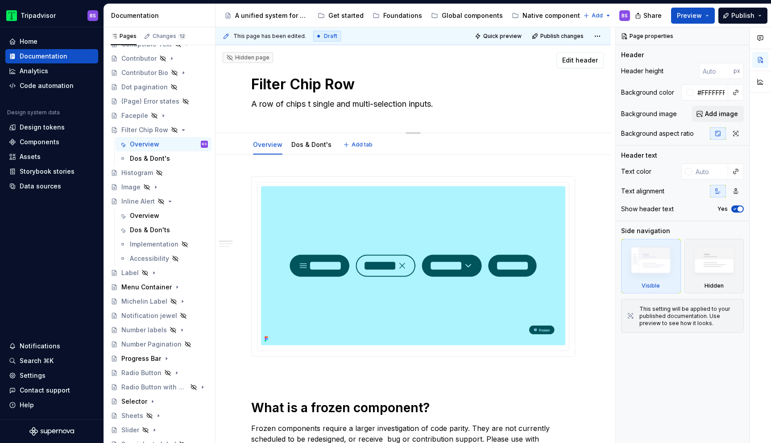
type textarea "A row of chips th single and multi-selection inputs."
type textarea "*"
type textarea "A row of chips tha single and multi-selection inputs."
type textarea "*"
type textarea "A row of chips that single and multi-selection inputs."
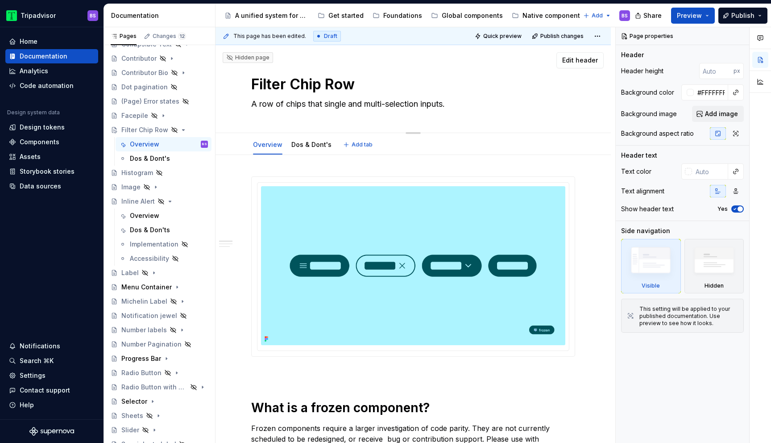
type textarea "*"
type textarea "A row of chips single and multi-selection inputs."
type textarea "*"
type textarea "A row of chip single and multi-selection inputs."
type textarea "*"
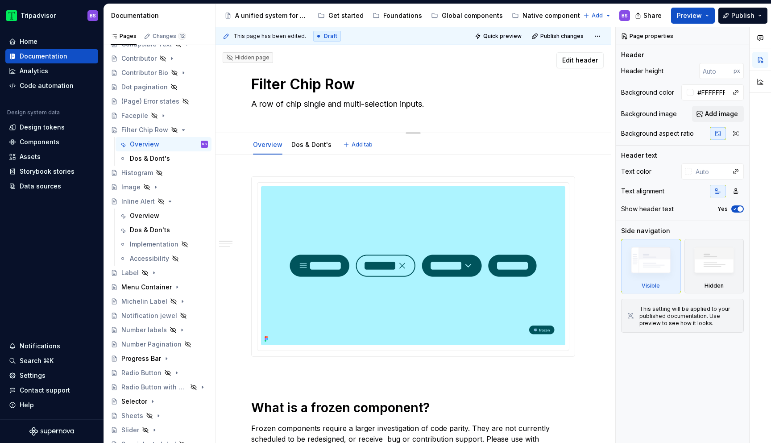
type textarea "A row of chi single and multi-selection inputs."
type textarea "*"
type textarea "A row of ch single and multi-selection inputs."
type textarea "*"
type textarea "A row of c single and multi-selection inputs."
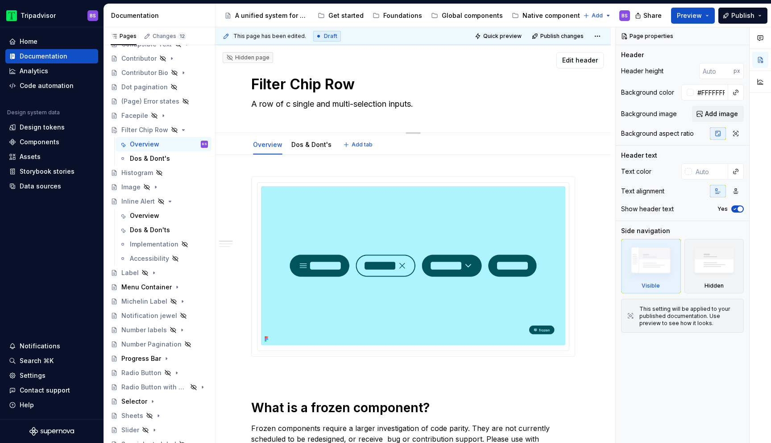
type textarea "*"
type textarea "A row of single and multi-selection inputs."
type textarea "*"
type textarea "A row of single and multi-selection inputs."
type textarea "*"
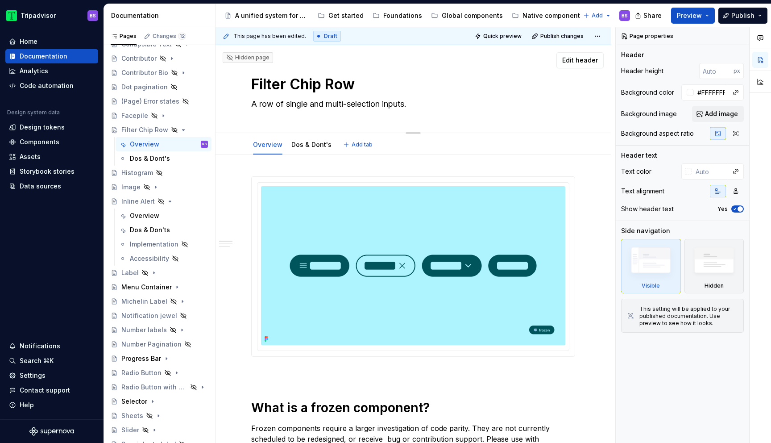
type textarea "A row of single and multi-selection cinputs."
type textarea "*"
type textarea "A row of single and multi-selection chinputs."
type textarea "*"
type textarea "A row of single and multi-selection chiinputs."
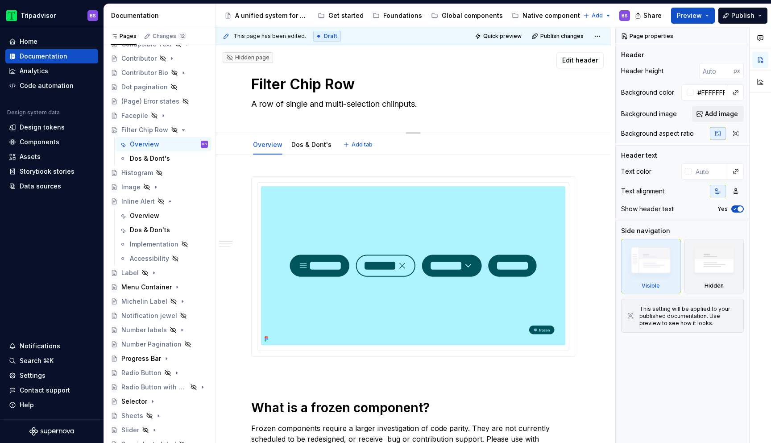
type textarea "*"
type textarea "A row of single and multi-selection chipinputs."
type textarea "*"
type textarea "A row of single and multi-selection chip inputs."
type textarea "*"
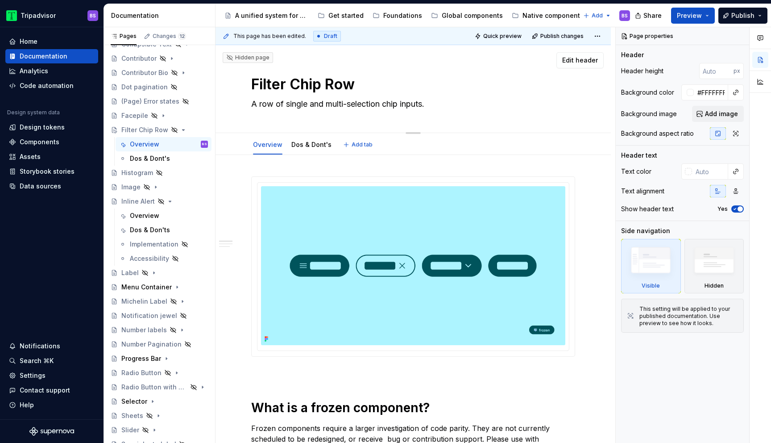
type textarea "A row of single and multi-selection chip input."
type textarea "*"
type textarea "A row of single and multi-selection chip inputs."
type textarea "*"
type textarea "A row of single and multi-selection chip inputs,."
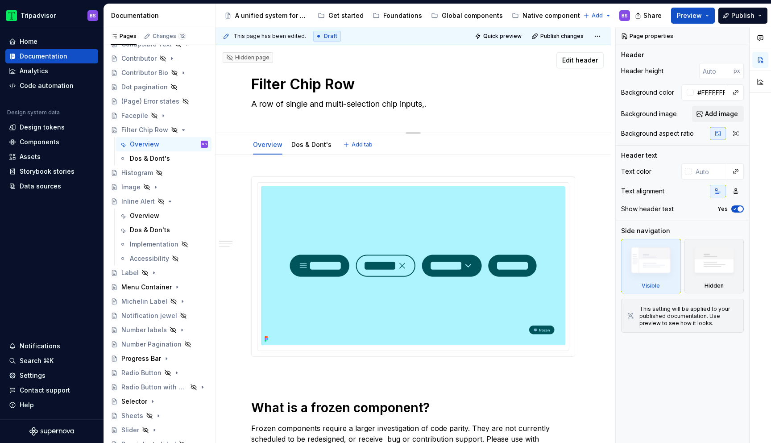
type textarea "*"
type textarea "A row of single and multi-selection chip inputs, ."
type textarea "*"
type textarea "A row of single and multi-selection chip inputs, u."
type textarea "*"
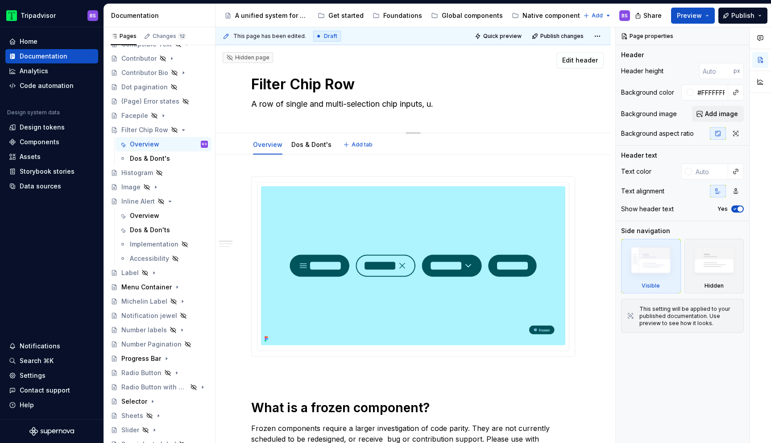
type textarea "A row of single and multi-selection chip inputs, ue."
type textarea "*"
type textarea "A row of single and multi-selection chip inputs, [GEOGRAPHIC_DATA]."
type textarea "*"
type textarea "A row of single and multi-selection chip inputs, use."
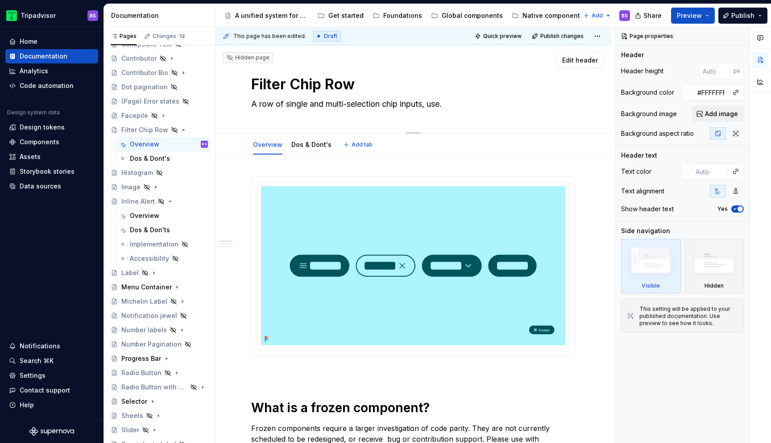
type textarea "*"
type textarea "A row of single and multi-selection chip inputs, used."
type textarea "*"
type textarea "A row of single and multi-selection chip inputs, used ."
type textarea "*"
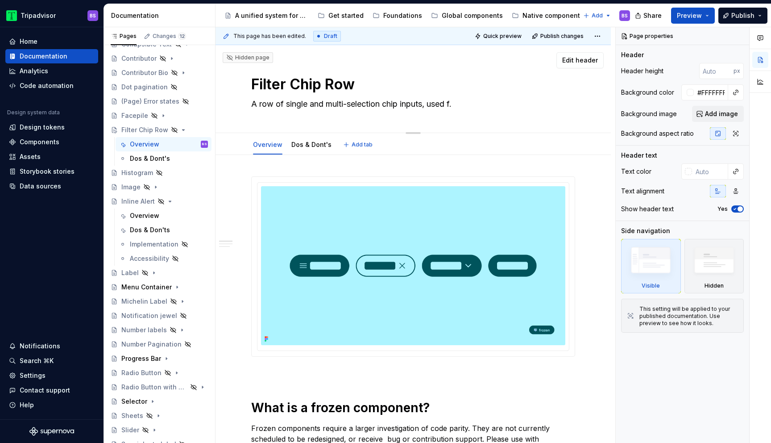
type textarea "A row of single and multi-selection chip inputs, used fo."
type textarea "*"
type textarea "A row of single and multi-selection chip inputs, used for."
type textarea "*"
type textarea "A row of single and multi-selection chip inputs, used for ."
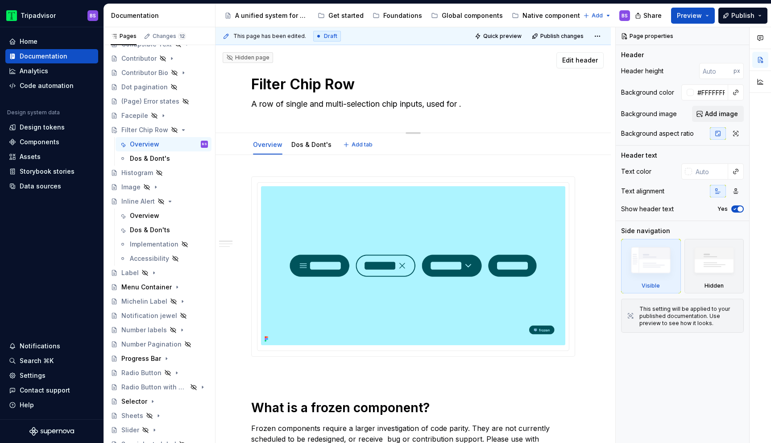
type textarea "*"
type textarea "A row of single and multi-selection chip inputs, used for f."
type textarea "*"
type textarea "A row of single and multi-selection chip inputs, used for fi."
type textarea "*"
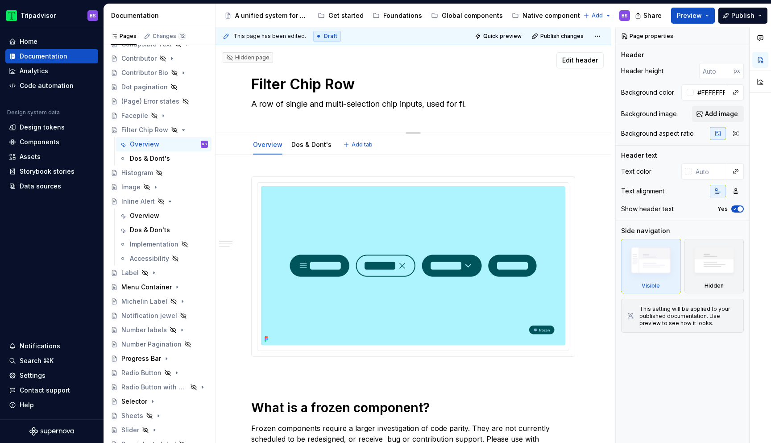
type textarea "A row of single and multi-selection chip inputs, used for fil."
type textarea "*"
type textarea "A row of single and multi-selection chip inputs, used for filt."
type textarea "*"
type textarea "A row of single and multi-selection chip inputs, used for filte."
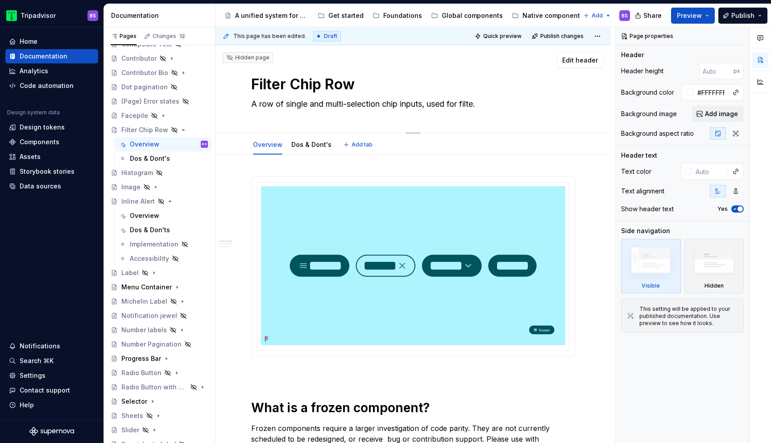
type textarea "*"
type textarea "A row of single and multi-selection chip inputs, used for filter."
type textarea "*"
type textarea "A row of single and multi-selection chip inputs, used for filteri."
type textarea "*"
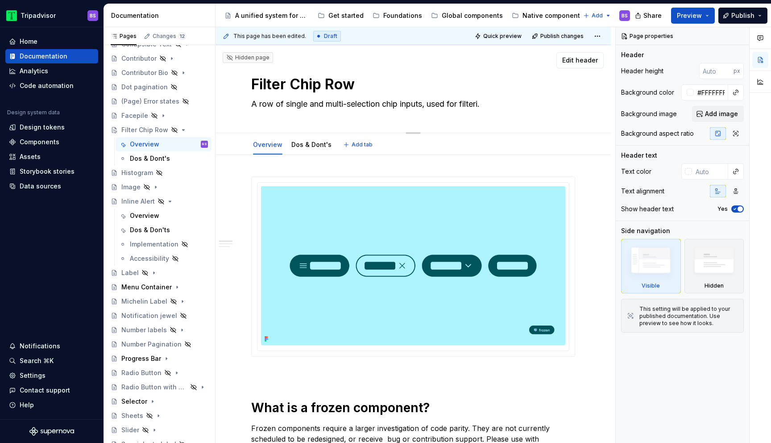
type textarea "A row of single and multi-selection chip inputs, used for filterin."
type textarea "*"
type textarea "A row of single and multi-selection chip inputs, used for filtering."
type textarea "*"
type textarea "A row of single and multi-selection chip inputs, used for filtering ."
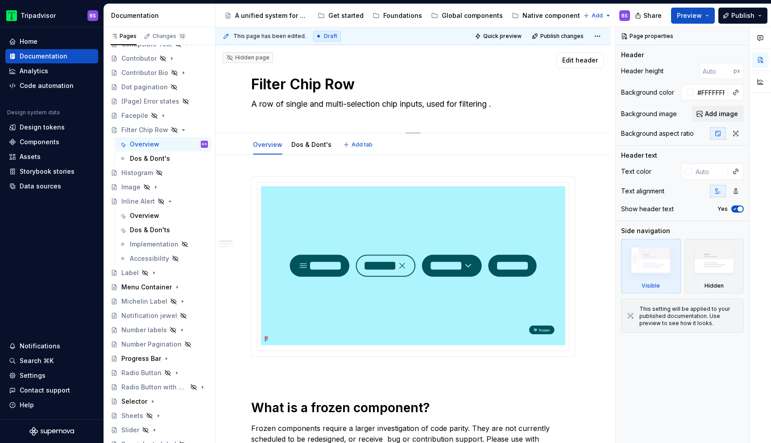
type textarea "*"
type textarea "A row of single and multi-selection chip inputs, used for filtering a."
type textarea "*"
type textarea "A row of single and multi-selection chip inputs, used for filtering a ."
type textarea "*"
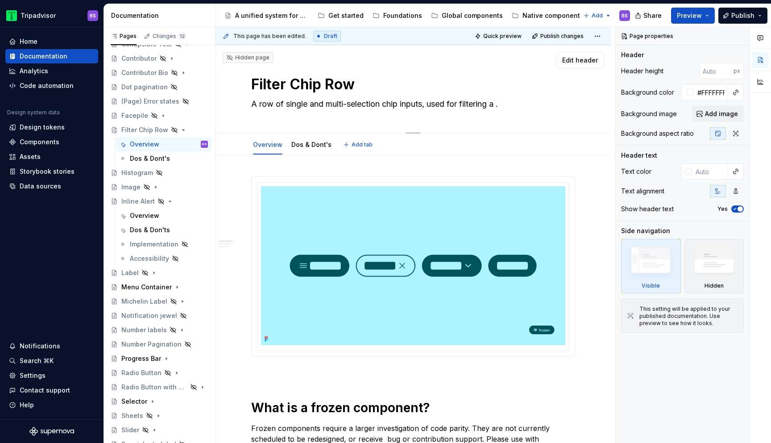
type textarea "A row of single and multi-selection chip inputs, used for filtering a l."
type textarea "*"
type textarea "A row of single and multi-selection chip inputs, used for filtering a la."
type textarea "*"
type textarea "A row of single and multi-selection chip inputs, used for filtering a lar."
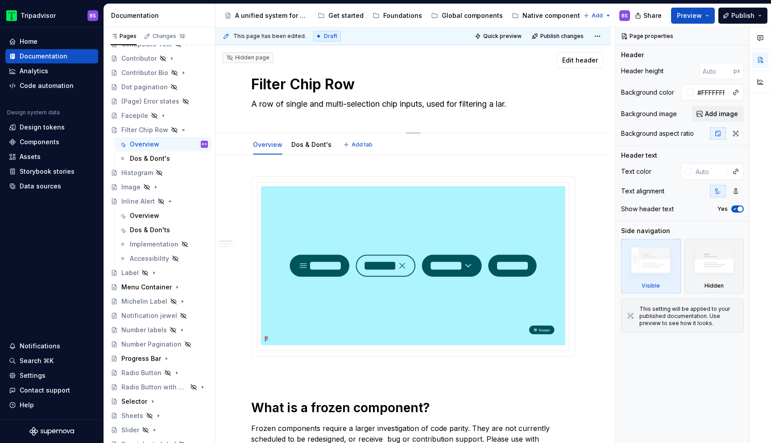
type textarea "*"
type textarea "A row of single and multi-selection chip inputs, used for filtering a larg."
type textarea "*"
type textarea "A row of single and multi-selection chip inputs, used for filtering a large."
type textarea "*"
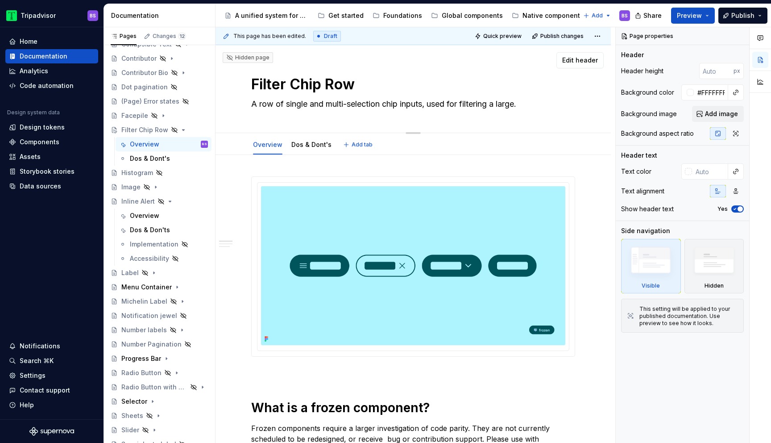
type textarea "A row of single and multi-selection chip inputs, used for filtering a larger."
type textarea "*"
type textarea "A row of single and multi-selection chip inputs, used for filtering ."
type textarea "*"
type textarea "A row of single and multi-selection chip inputs, used for filtering c."
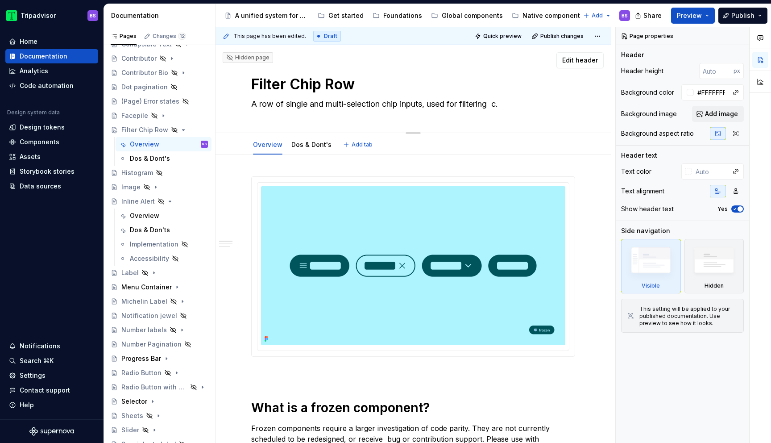
type textarea "*"
type textarea "A row of single and multi-selection chip inputs, used for filtering con."
type textarea "*"
type textarea "A row of single and multi-selection chip inputs, used for filtering cont."
type textarea "*"
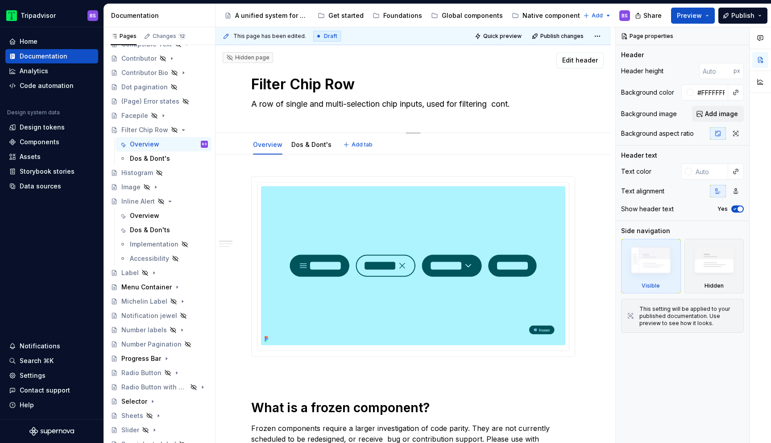
type textarea "A row of single and multi-selection chip inputs, used for filtering [PERSON_NAM…"
type textarea "*"
type textarea "A row of single and multi-selection chip inputs, used for filtering conten."
type textarea "*"
type textarea "A row of single and multi-selection chip inputs, used for filtering content."
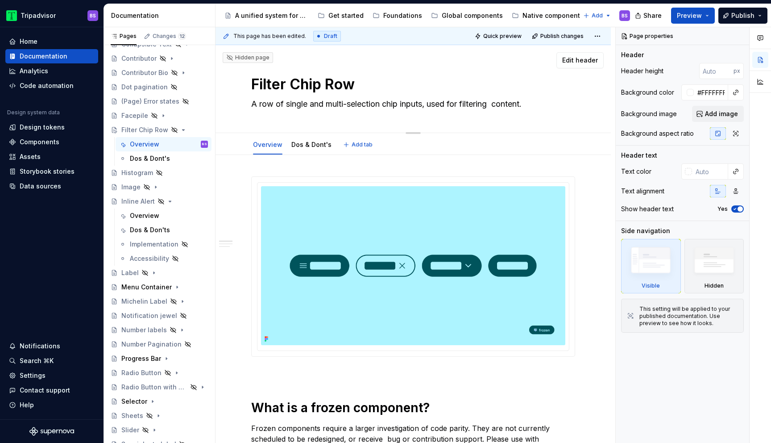
type textarea "*"
type textarea "A row of single and multi-selection chip inputs, used for filtering content."
type textarea "*"
type textarea "A row of chip inputs, used for filtering content."
click at [329, 106] on textarea "A row of chip inputs, used for filtering content." at bounding box center [411, 104] width 324 height 14
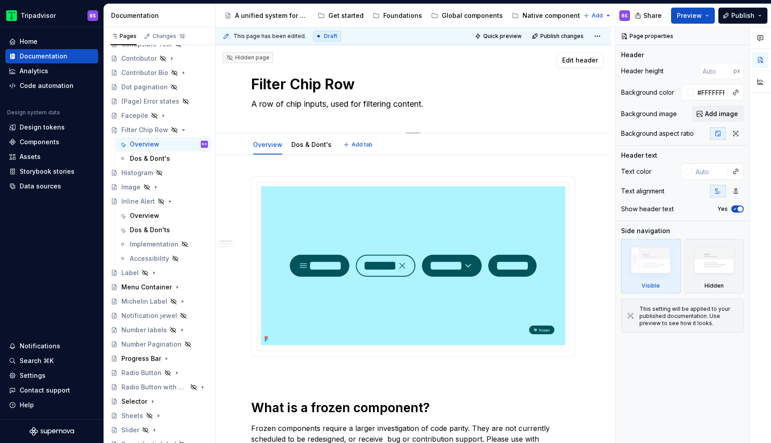
type textarea "*"
type textarea "A row of chip inputs used for filtering content."
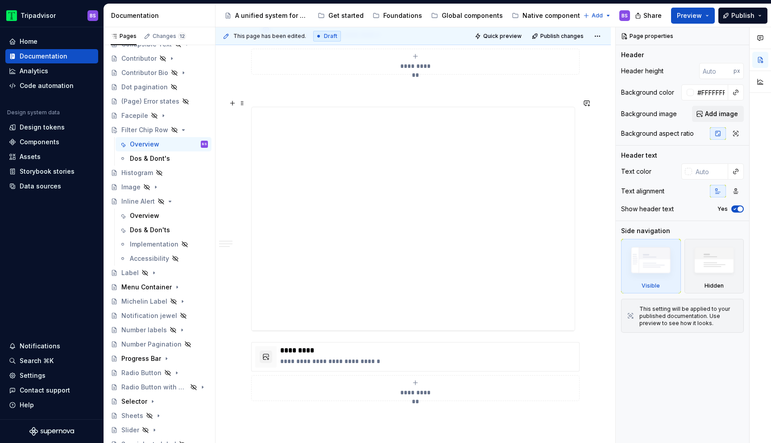
type textarea "*"
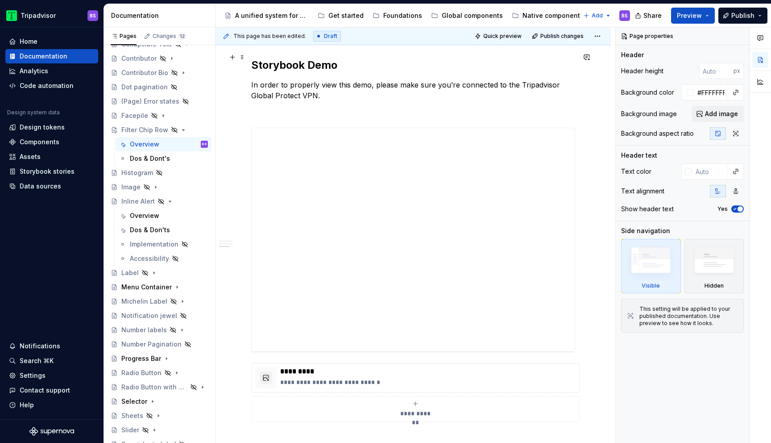
scroll to position [310, 0]
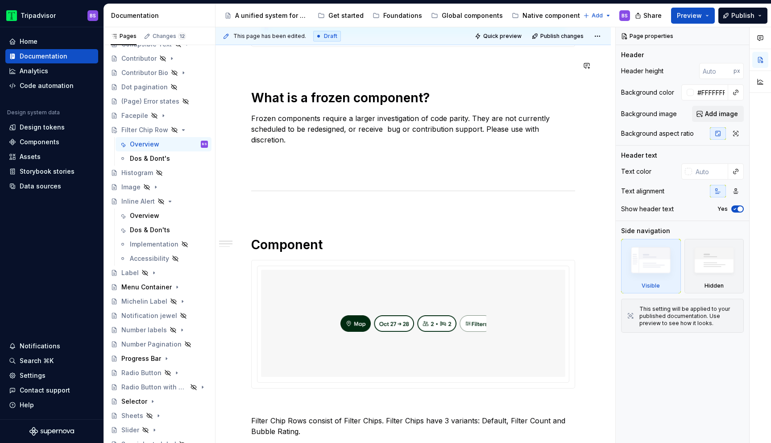
type textarea "A row of chip inputs used for filtering content."
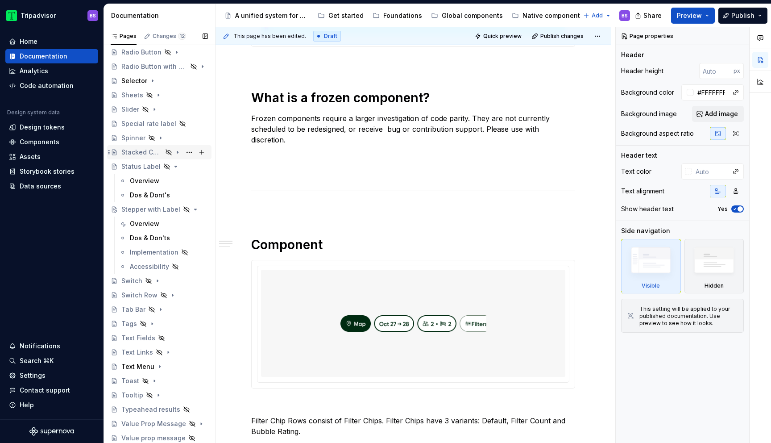
click at [179, 151] on icon "Page tree" at bounding box center [177, 152] width 7 height 7
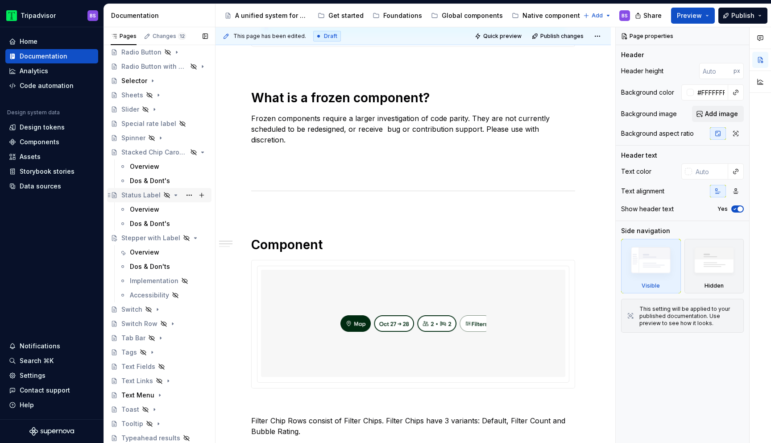
click at [174, 194] on icon "Page tree" at bounding box center [175, 194] width 7 height 7
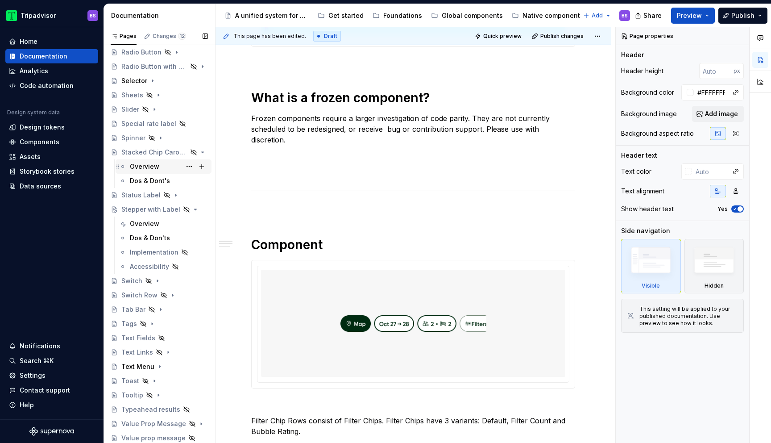
click at [154, 166] on div "Overview" at bounding box center [144, 166] width 29 height 9
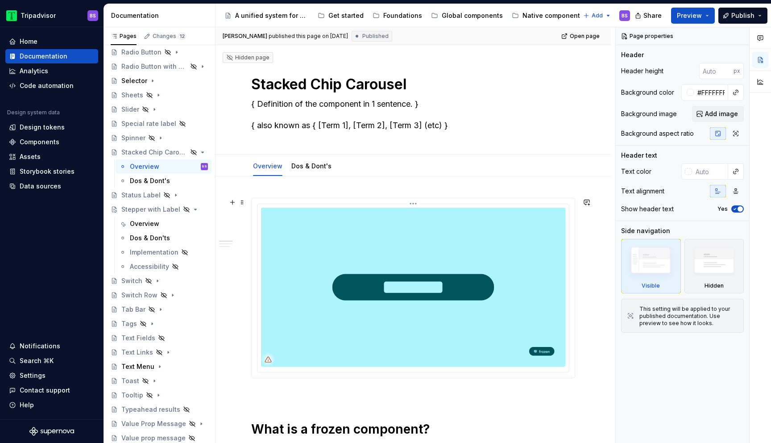
click at [390, 266] on img at bounding box center [413, 287] width 304 height 159
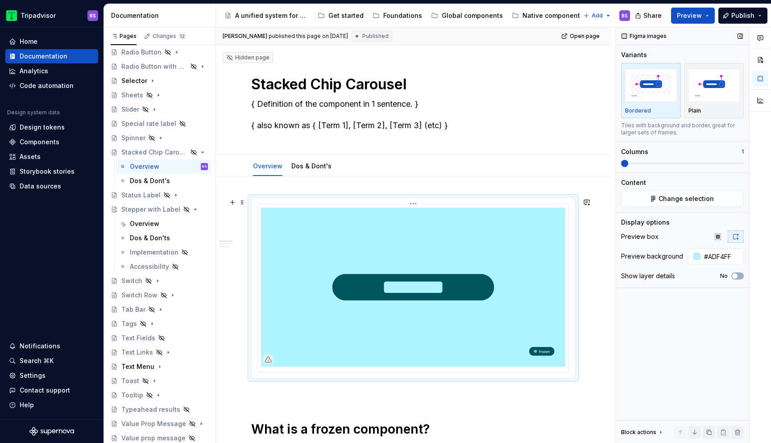
type textarea "*"
click at [669, 196] on span "Change selection" at bounding box center [686, 198] width 55 height 9
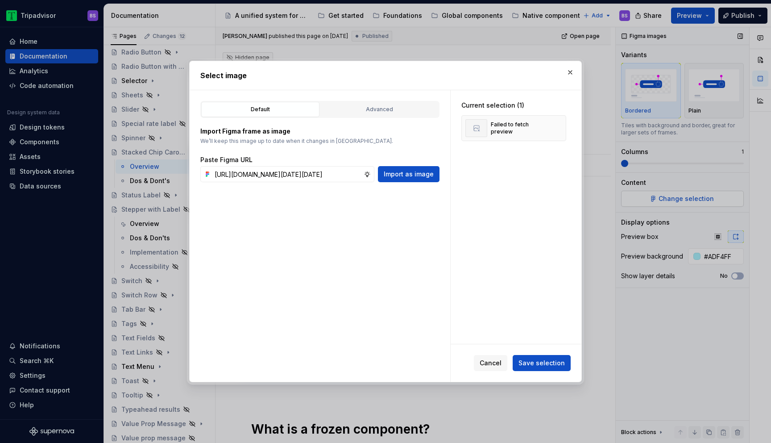
scroll to position [0, 248]
type input "[URL][DOMAIN_NAME][DATE][DATE]"
click at [530, 358] on button "Save selection" at bounding box center [542, 363] width 58 height 16
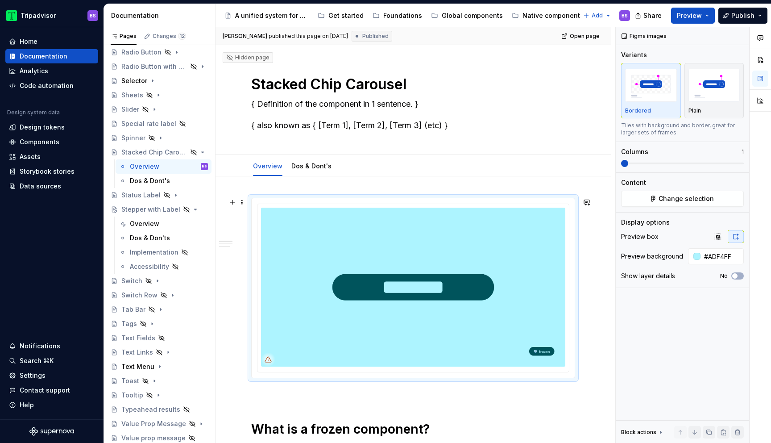
type textarea "*"
click at [448, 242] on img at bounding box center [413, 287] width 304 height 159
click at [453, 241] on img at bounding box center [413, 287] width 304 height 159
click at [683, 201] on span "Change selection" at bounding box center [686, 198] width 55 height 9
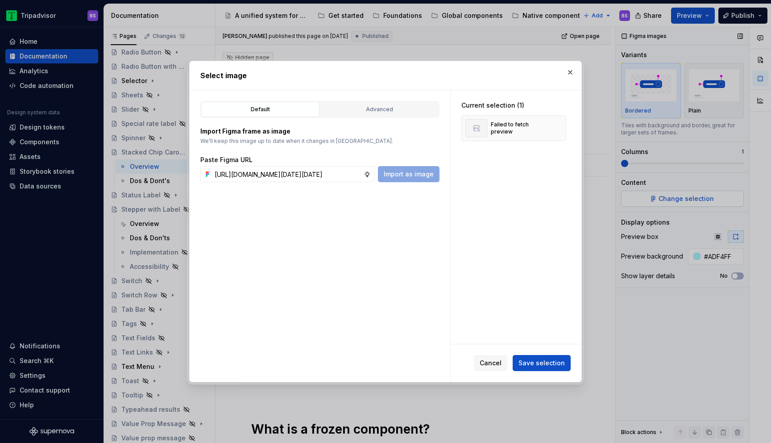
scroll to position [0, 248]
type input "[URL][DOMAIN_NAME][DATE][DATE]"
click at [570, 363] on div "Cancel Save selection" at bounding box center [522, 363] width 97 height 16
click at [562, 364] on span "Save selection" at bounding box center [542, 362] width 46 height 9
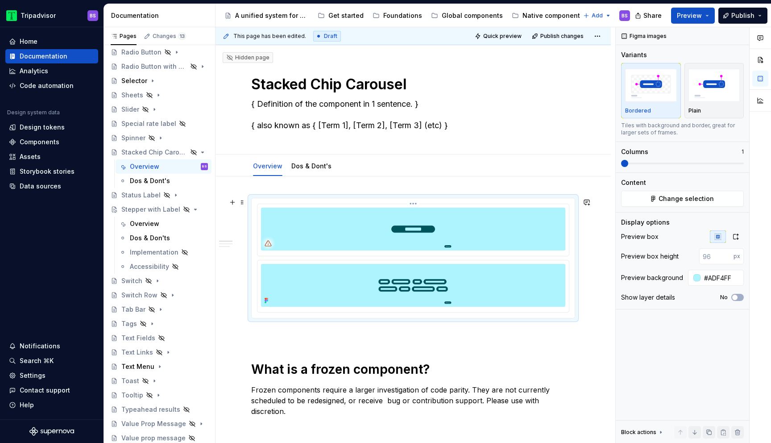
click at [448, 230] on img at bounding box center [413, 229] width 304 height 43
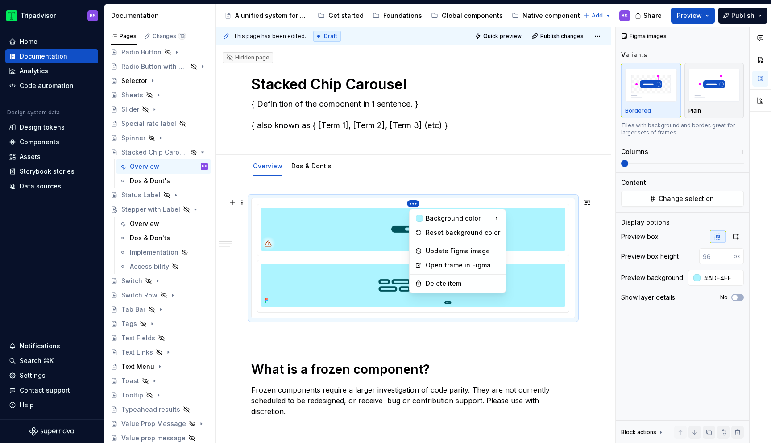
click at [415, 203] on html "Tripadvisor BS Home Documentation Analytics Code automation Design system data …" at bounding box center [385, 221] width 771 height 443
click at [449, 287] on div "Delete item" at bounding box center [463, 283] width 75 height 9
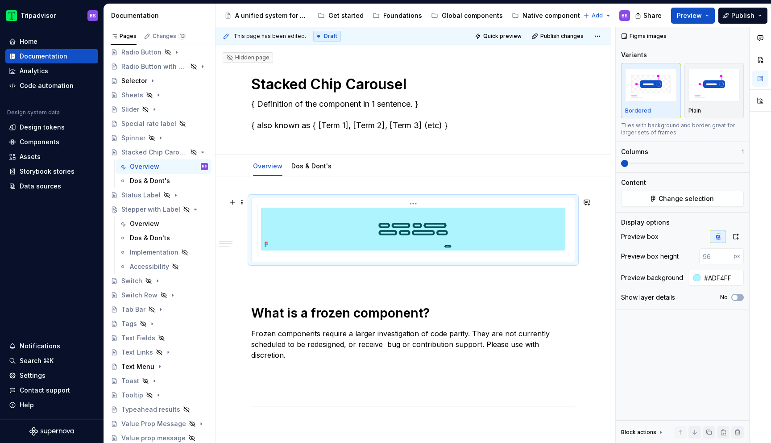
click at [424, 231] on img at bounding box center [413, 229] width 304 height 43
click at [735, 231] on button "button" at bounding box center [736, 236] width 16 height 12
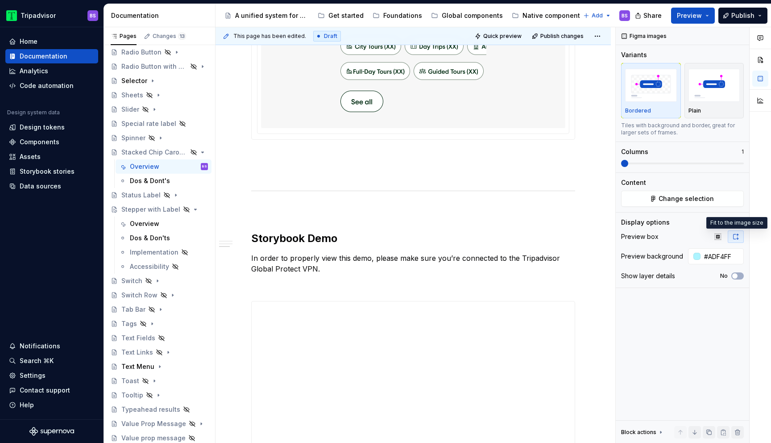
scroll to position [563, 0]
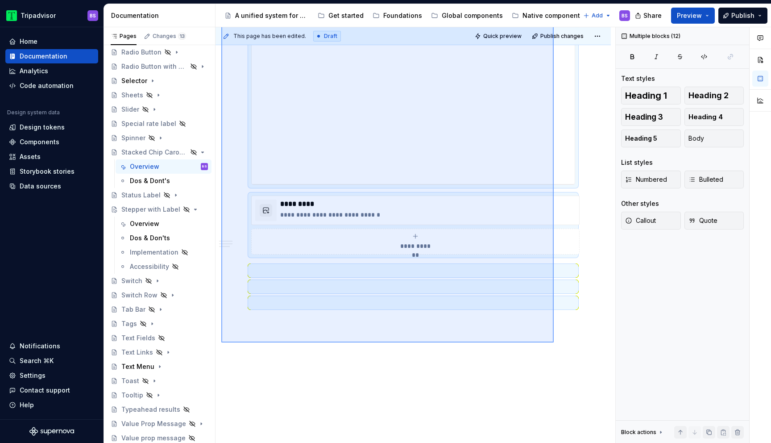
drag, startPoint x: 221, startPoint y: 158, endPoint x: 555, endPoint y: 333, distance: 377.1
click at [555, 333] on div "**********" at bounding box center [416, 235] width 400 height 416
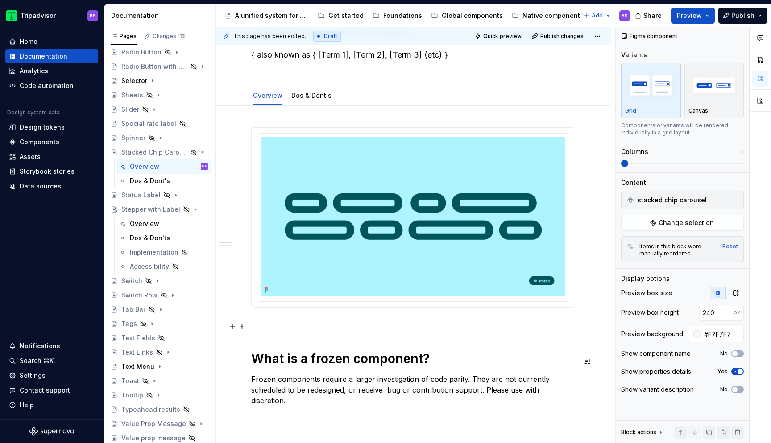
scroll to position [0, 0]
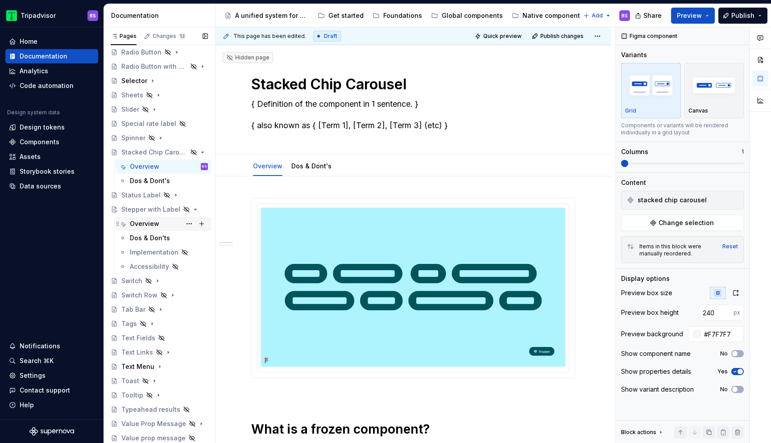
click at [160, 224] on div "Overview" at bounding box center [169, 223] width 78 height 12
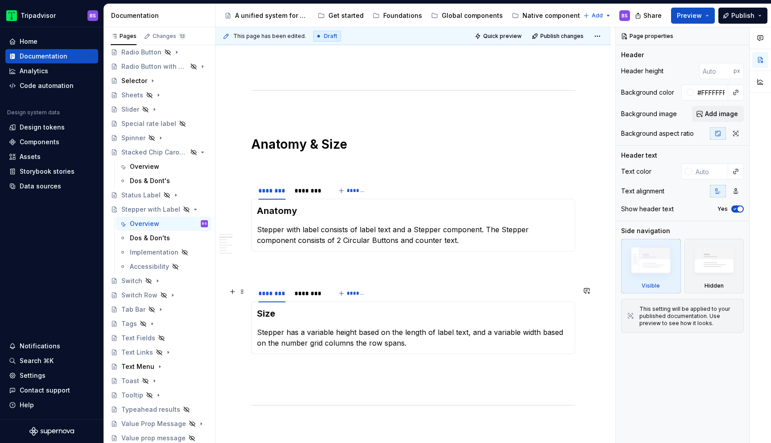
scroll to position [511, 0]
click at [299, 213] on h3 "Anatomy" at bounding box center [413, 211] width 312 height 12
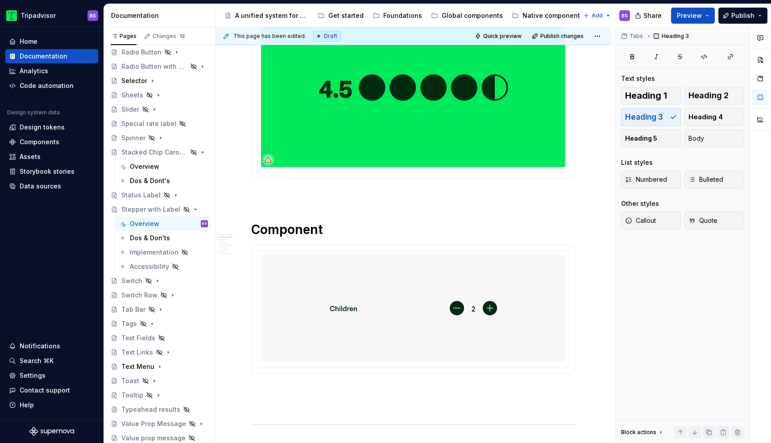
scroll to position [0, 0]
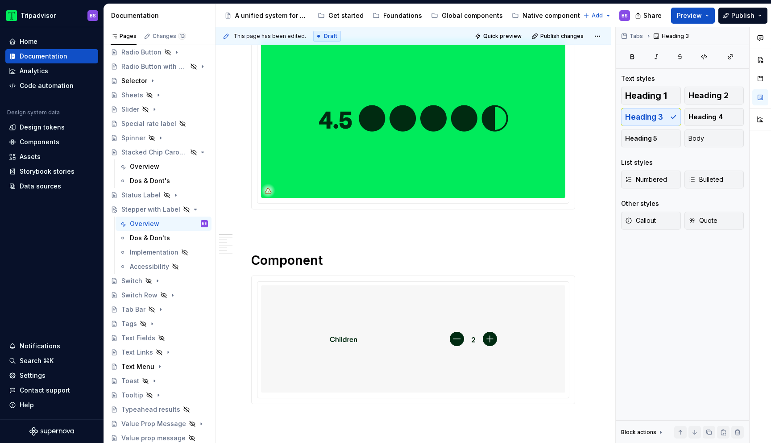
type textarea "*"
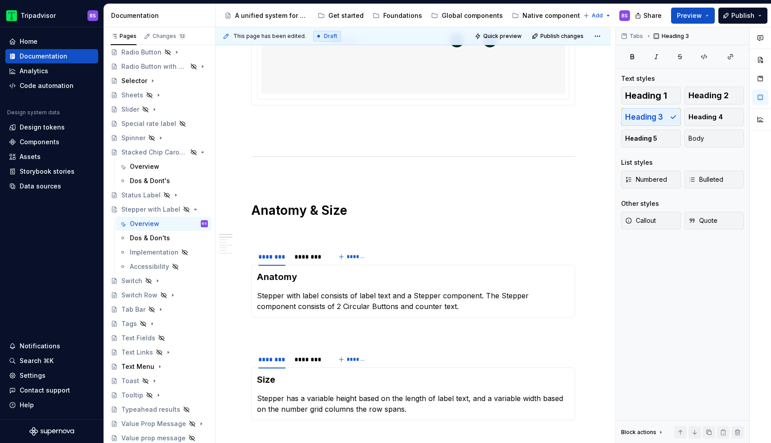
scroll to position [503, 0]
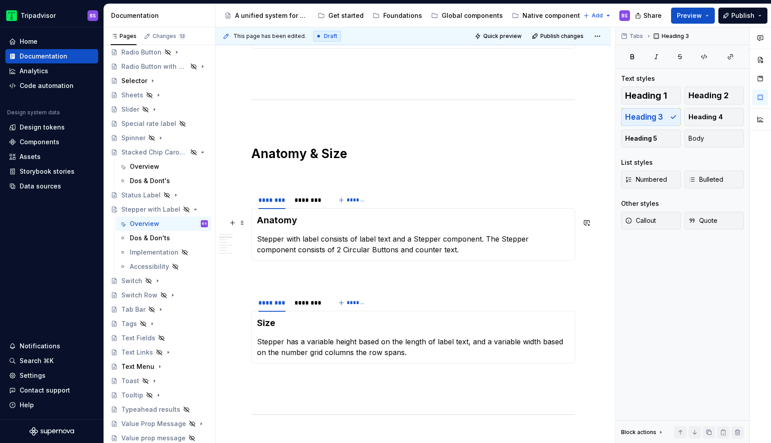
click at [316, 222] on h3 "Anatomy" at bounding box center [413, 220] width 312 height 12
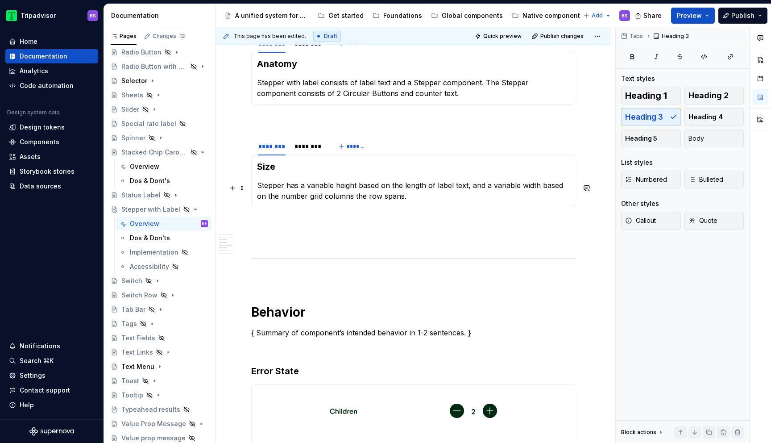
scroll to position [656, 0]
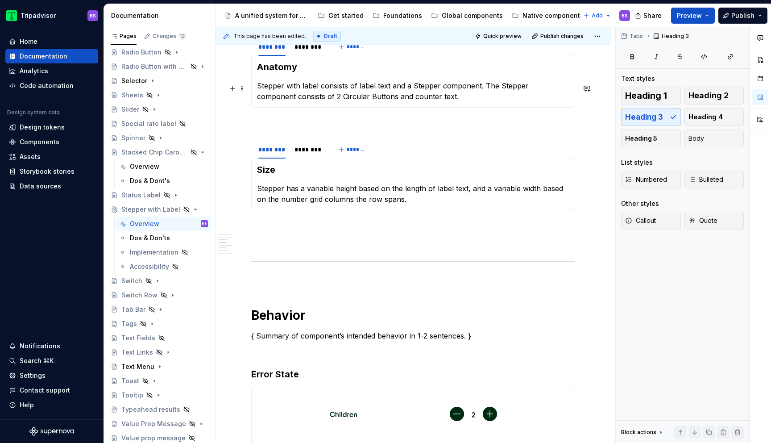
click at [330, 98] on p "Stepper with label consists of label text and a Stepper component. The Stepper …" at bounding box center [413, 90] width 312 height 21
click at [307, 53] on div "********" at bounding box center [309, 47] width 36 height 12
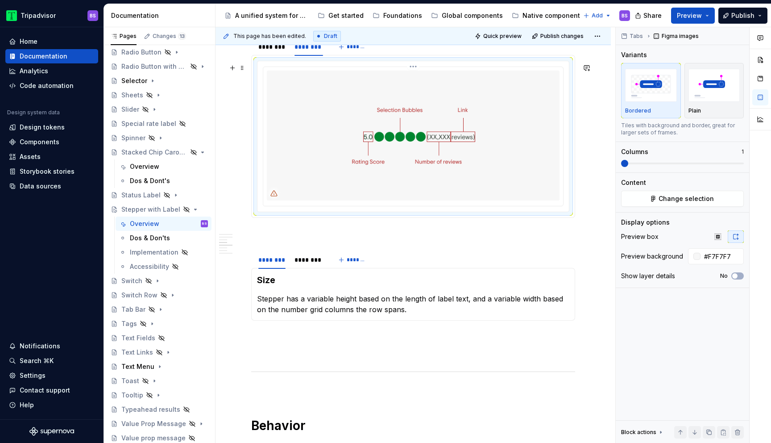
click at [371, 130] on img at bounding box center [413, 135] width 293 height 129
click at [684, 198] on span "Change selection" at bounding box center [686, 198] width 55 height 9
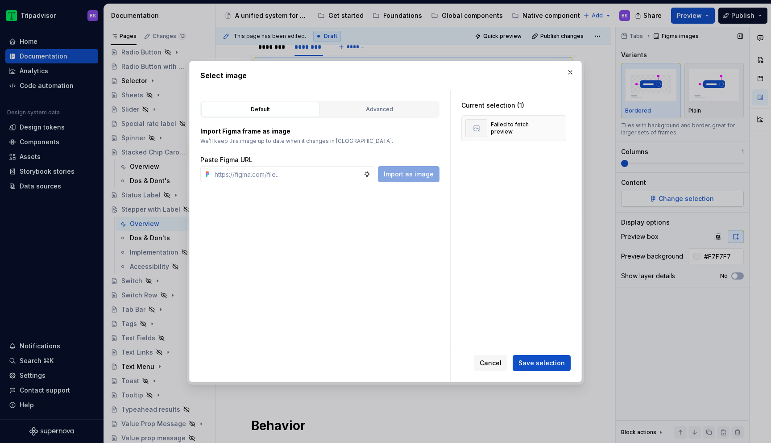
type textarea "*"
type input "[URL][DOMAIN_NAME][DATE][DATE]"
type textarea "*"
type input "[URL][DOMAIN_NAME][DATE][DATE]"
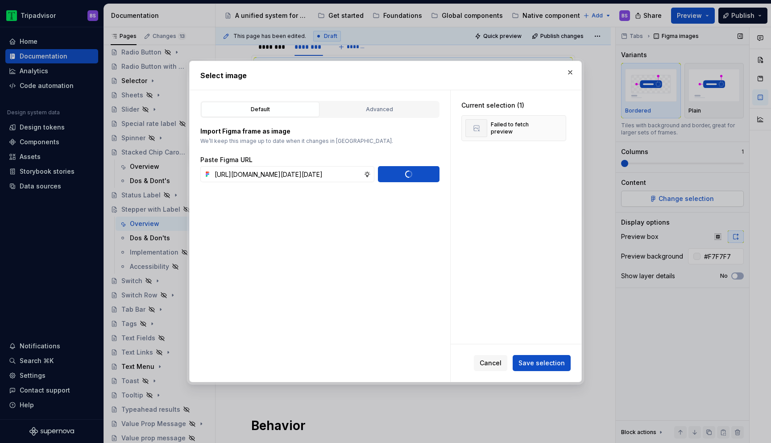
scroll to position [0, 0]
type textarea "*"
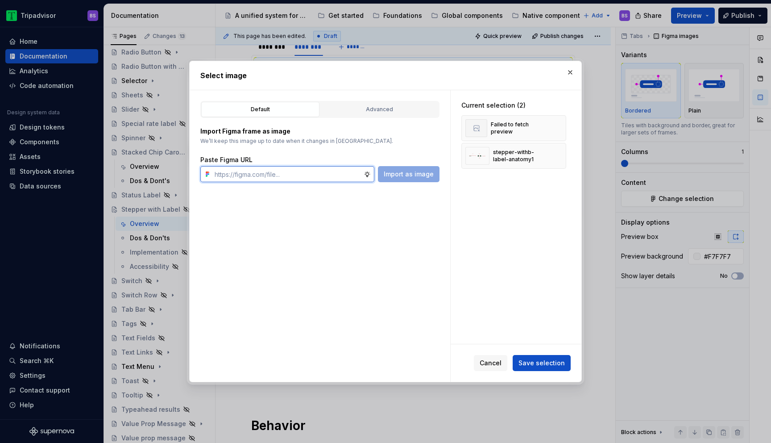
type textarea "*"
click at [549, 361] on span "Save selection" at bounding box center [542, 362] width 46 height 9
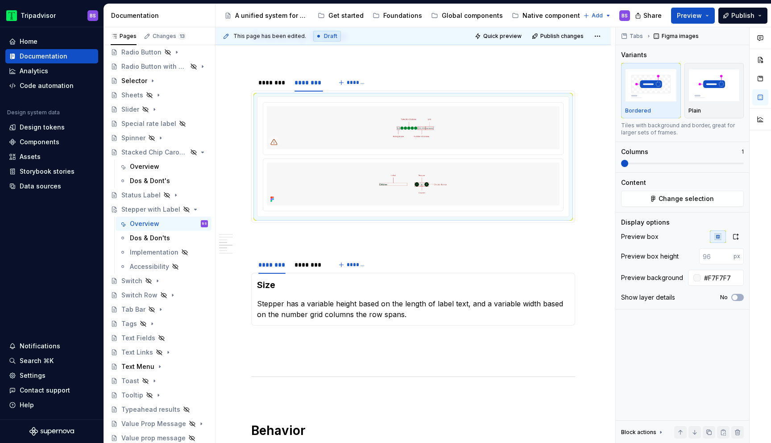
scroll to position [584, 0]
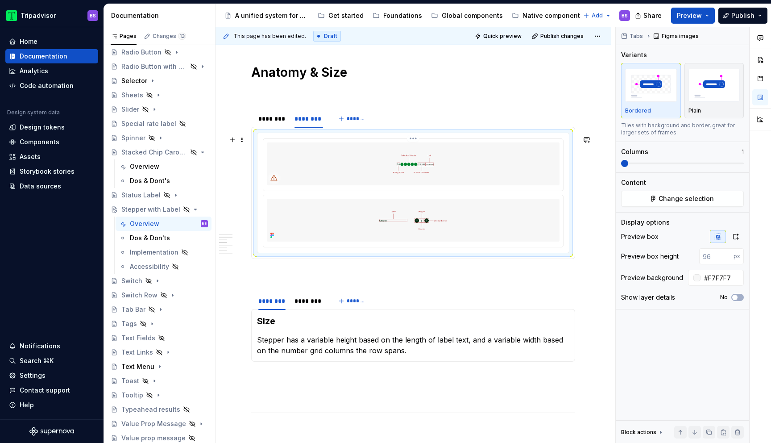
click at [439, 165] on img at bounding box center [413, 163] width 293 height 43
click at [417, 141] on html "Tripadvisor BS Home Documentation Analytics Code automation Design system data …" at bounding box center [385, 221] width 771 height 443
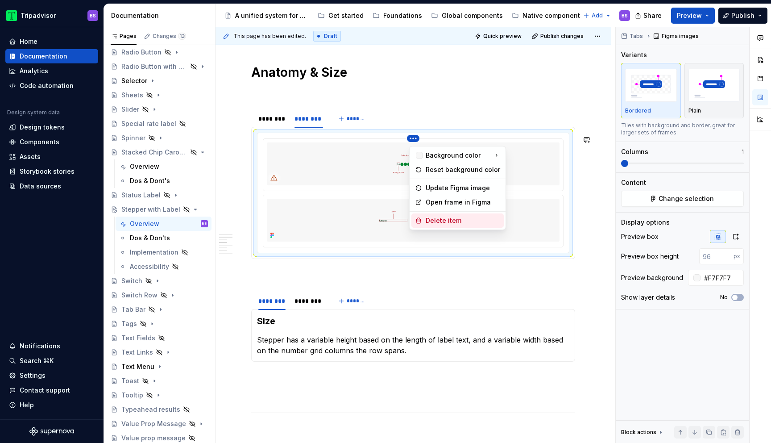
click at [440, 224] on div "Delete item" at bounding box center [463, 220] width 75 height 9
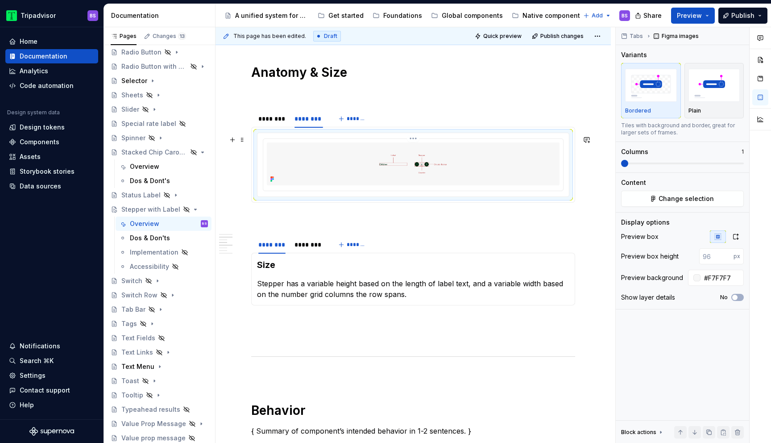
click at [451, 167] on img at bounding box center [413, 163] width 293 height 43
click at [737, 239] on icon "button" at bounding box center [736, 236] width 5 height 5
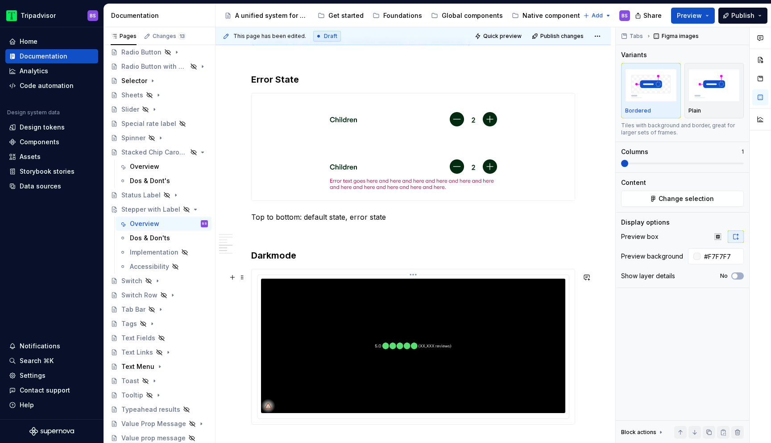
scroll to position [1029, 0]
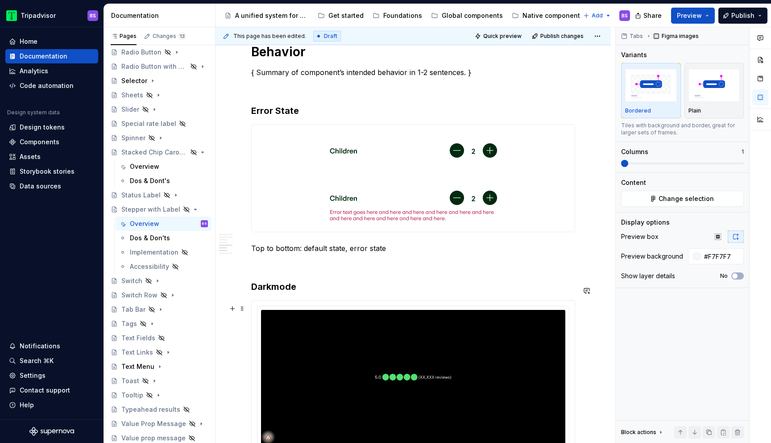
type input "#000000"
click at [439, 329] on img at bounding box center [413, 377] width 304 height 134
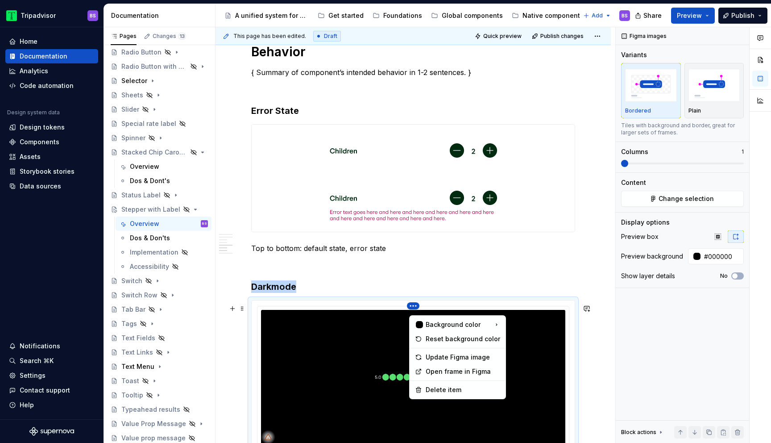
click at [417, 310] on html "Tripadvisor BS Home Documentation Analytics Code automation Design system data …" at bounding box center [385, 221] width 771 height 443
click at [681, 203] on div "Comments Open comments No comments yet Select ‘Comment’ from the block context …" at bounding box center [693, 235] width 155 height 416
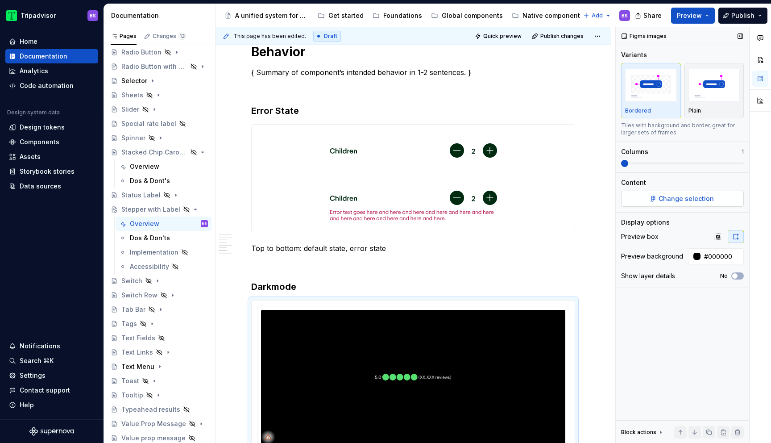
click at [681, 202] on span "Change selection" at bounding box center [686, 198] width 55 height 9
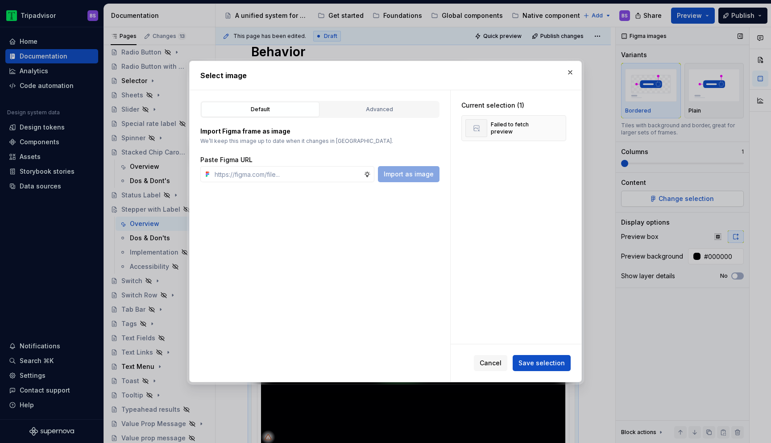
type textarea "*"
type input "[URL][DOMAIN_NAME][DATE][DATE]"
type textarea "*"
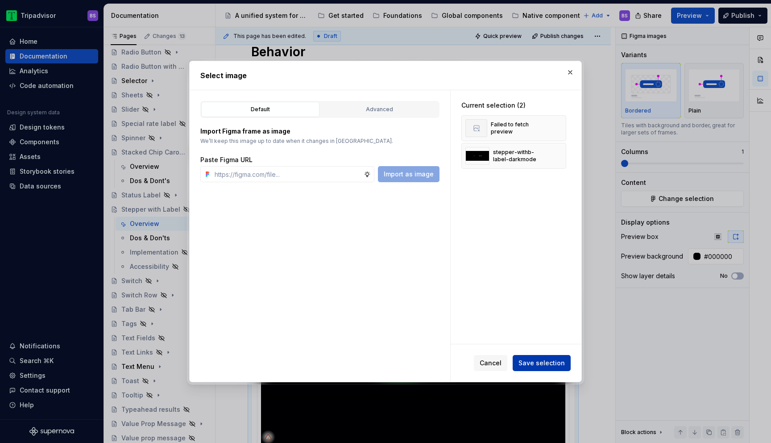
click at [535, 366] on span "Save selection" at bounding box center [542, 362] width 46 height 9
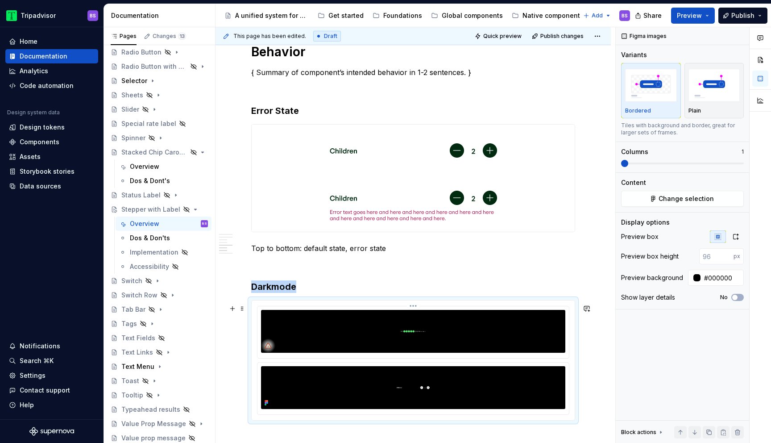
click at [427, 343] on img at bounding box center [413, 331] width 304 height 43
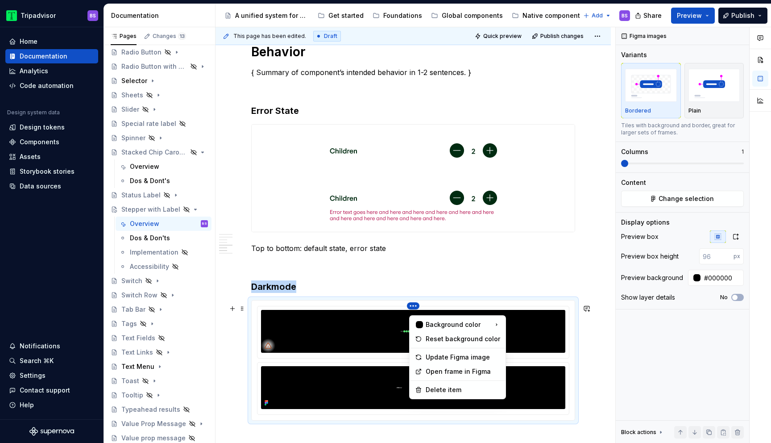
click at [415, 309] on html "Tripadvisor BS Home Documentation Analytics Code automation Design system data …" at bounding box center [385, 221] width 771 height 443
click at [445, 388] on div "Delete item" at bounding box center [463, 389] width 75 height 9
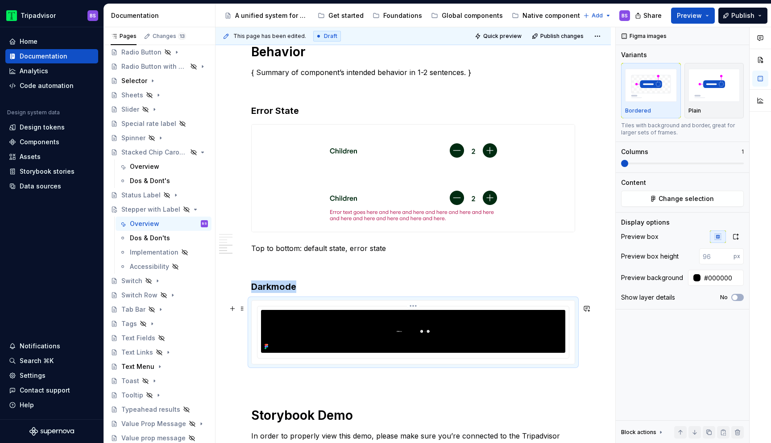
click at [478, 334] on img at bounding box center [413, 331] width 304 height 43
click at [741, 236] on button "button" at bounding box center [736, 236] width 16 height 12
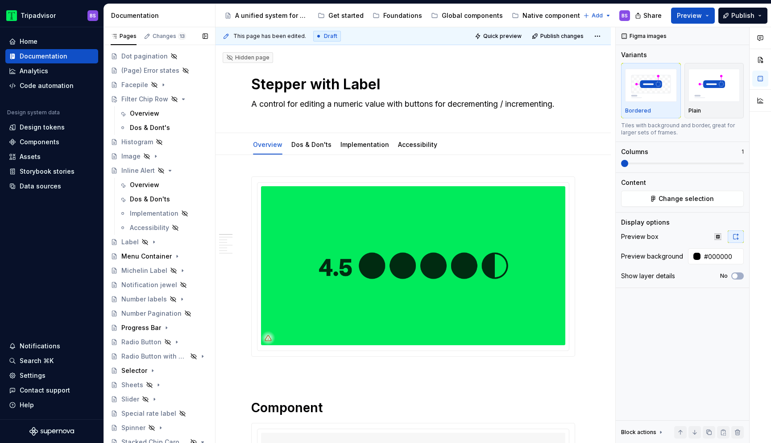
scroll to position [210, 0]
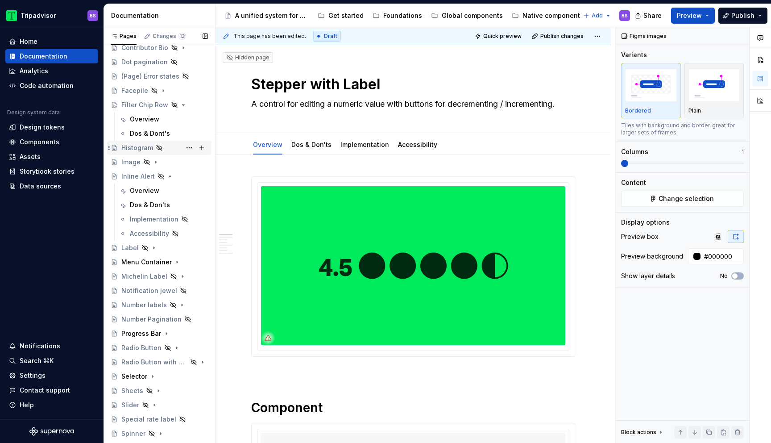
click at [145, 146] on div "Histogram" at bounding box center [137, 147] width 32 height 9
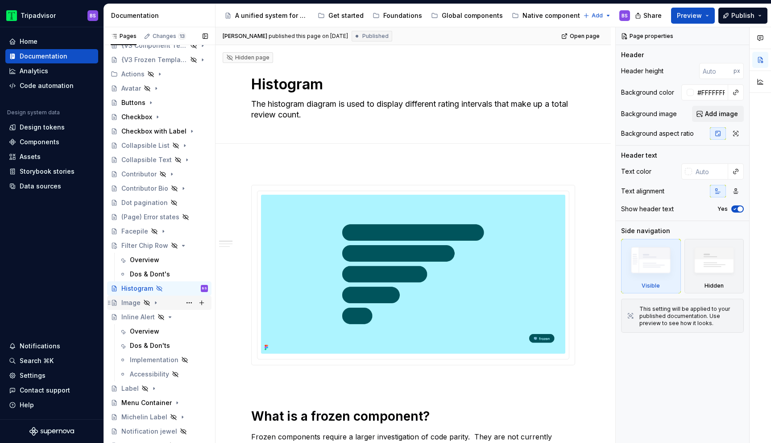
scroll to position [78, 0]
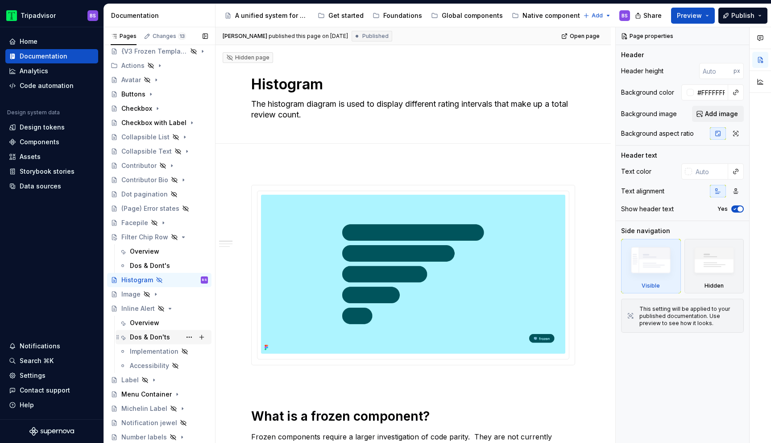
click at [162, 338] on div "Dos & Don'ts" at bounding box center [150, 336] width 40 height 9
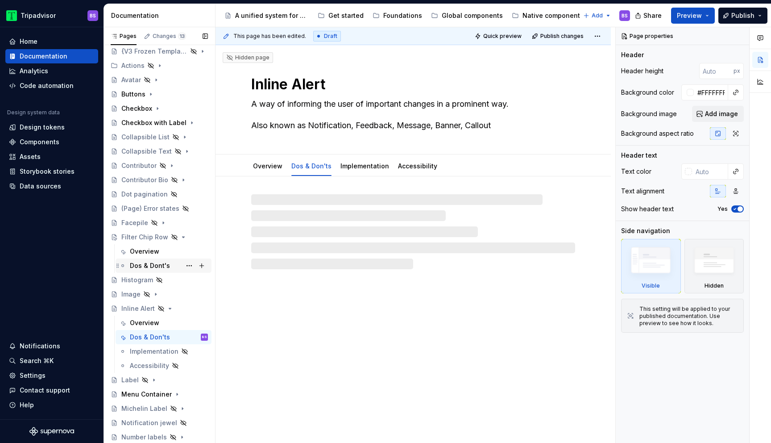
click at [158, 267] on div "Dos & Dont's" at bounding box center [150, 265] width 40 height 9
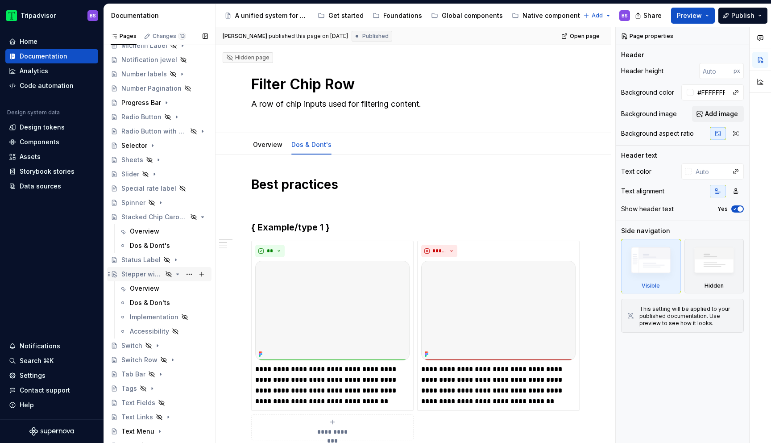
scroll to position [453, 0]
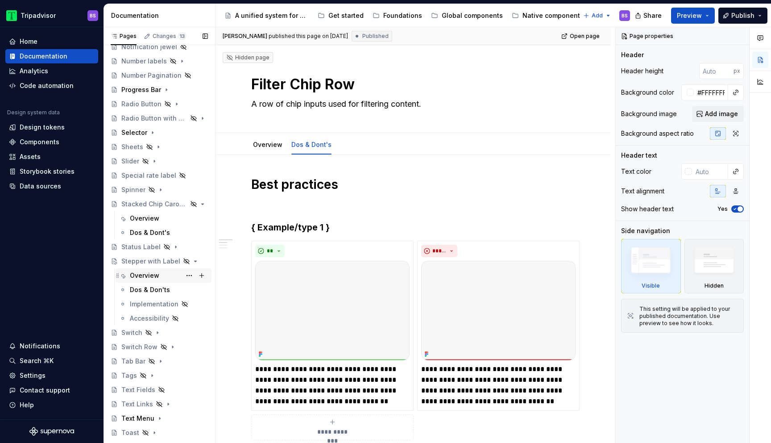
click at [154, 272] on div "Overview" at bounding box center [144, 275] width 29 height 9
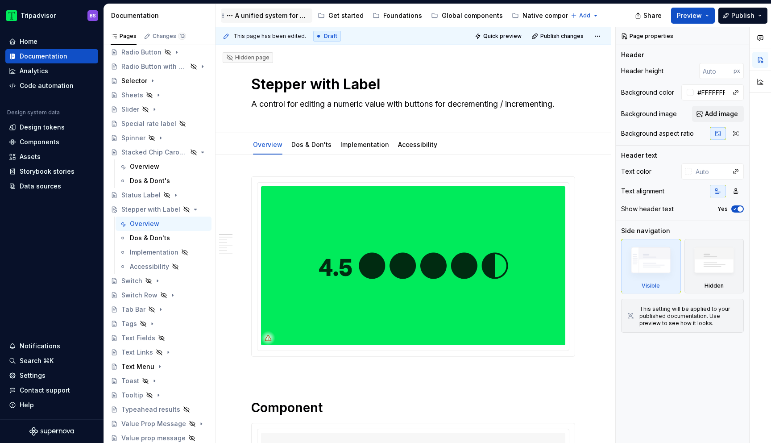
type textarea "*"
